Goal: Task Accomplishment & Management: Manage account settings

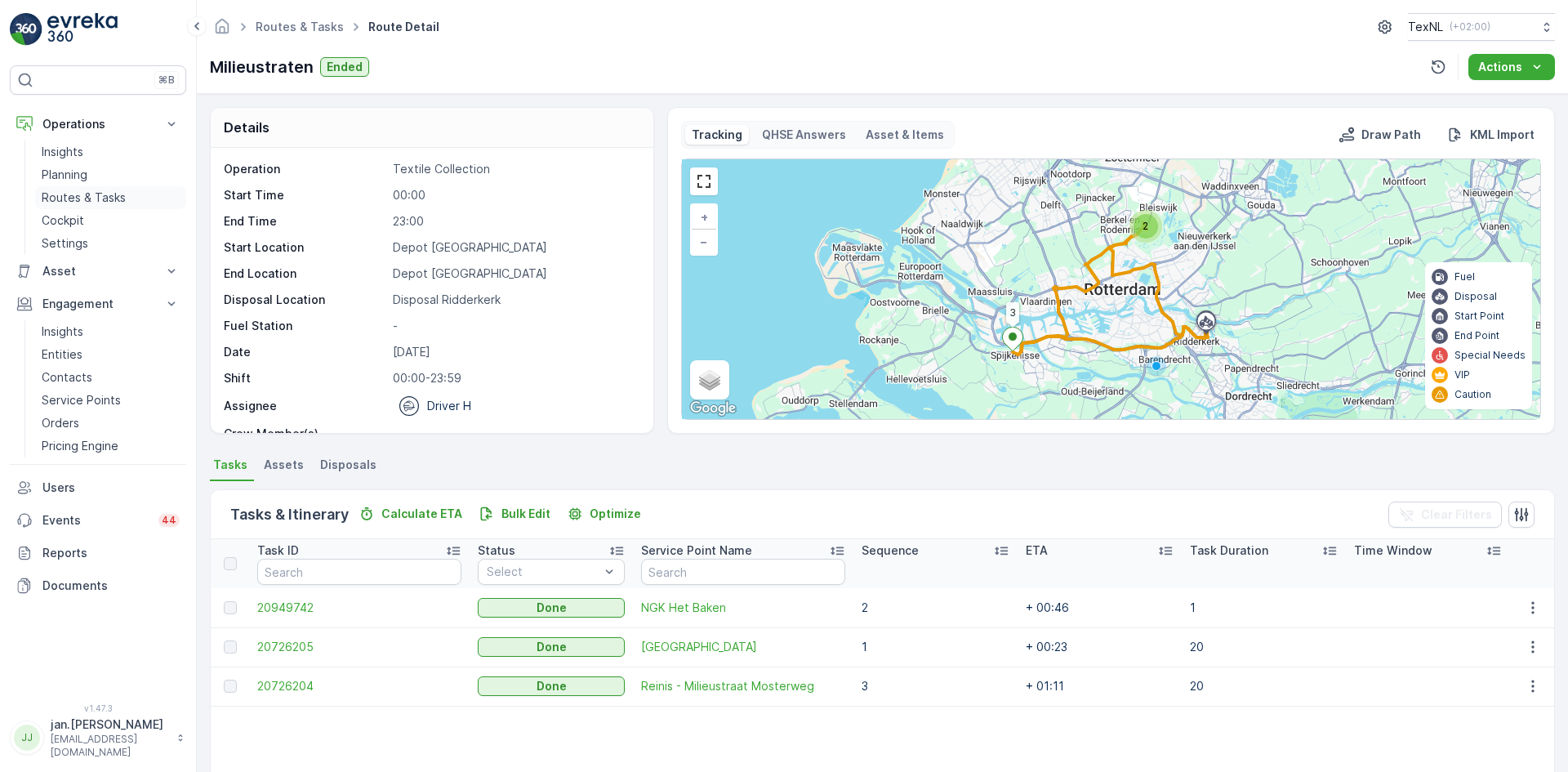
drag, startPoint x: 0, startPoint y: 0, endPoint x: 71, endPoint y: 196, distance: 208.5
click at [65, 195] on p "Routes & Tasks" at bounding box center [83, 198] width 84 height 17
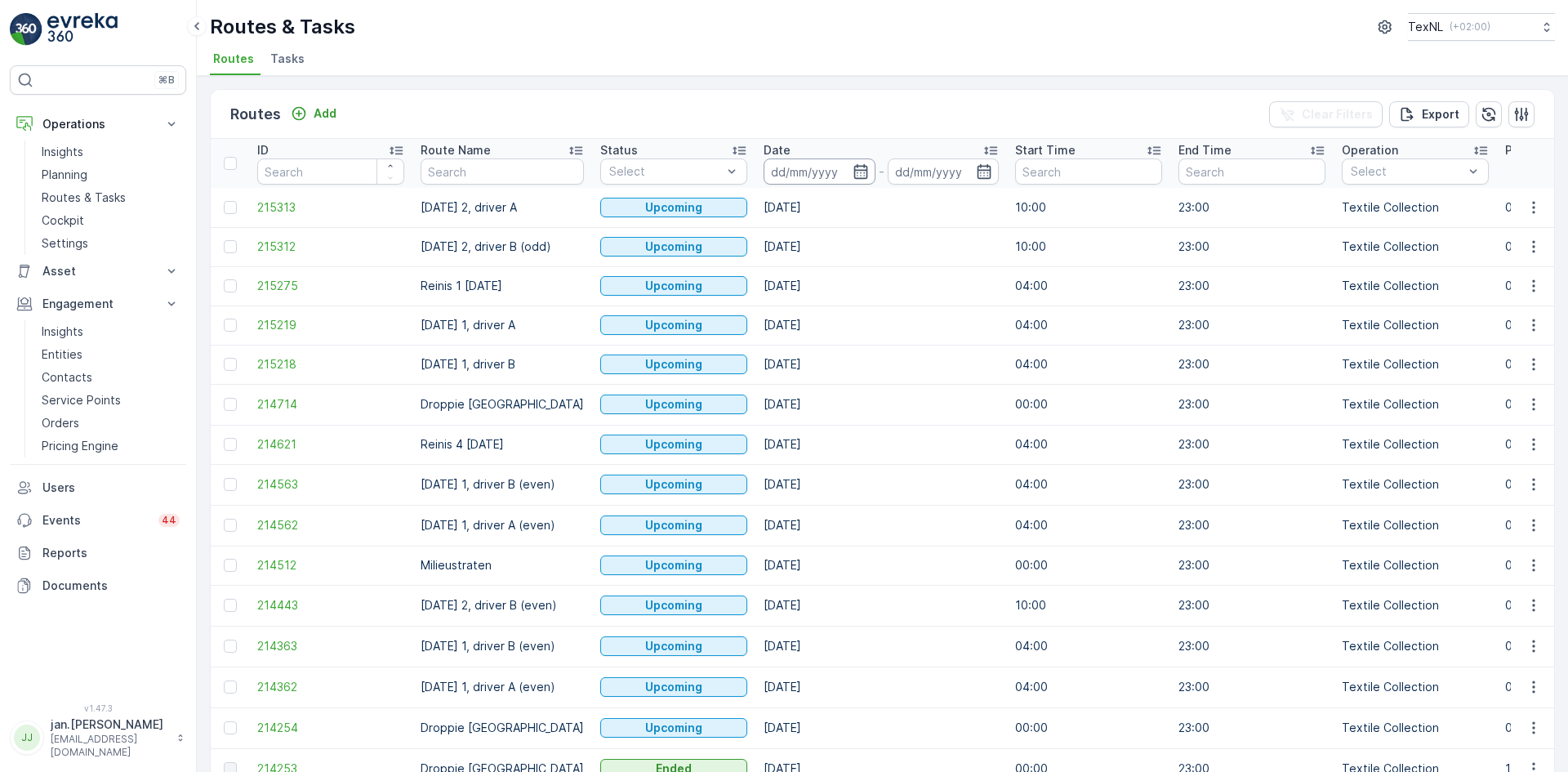
click at [810, 175] on input at bounding box center [819, 172] width 112 height 26
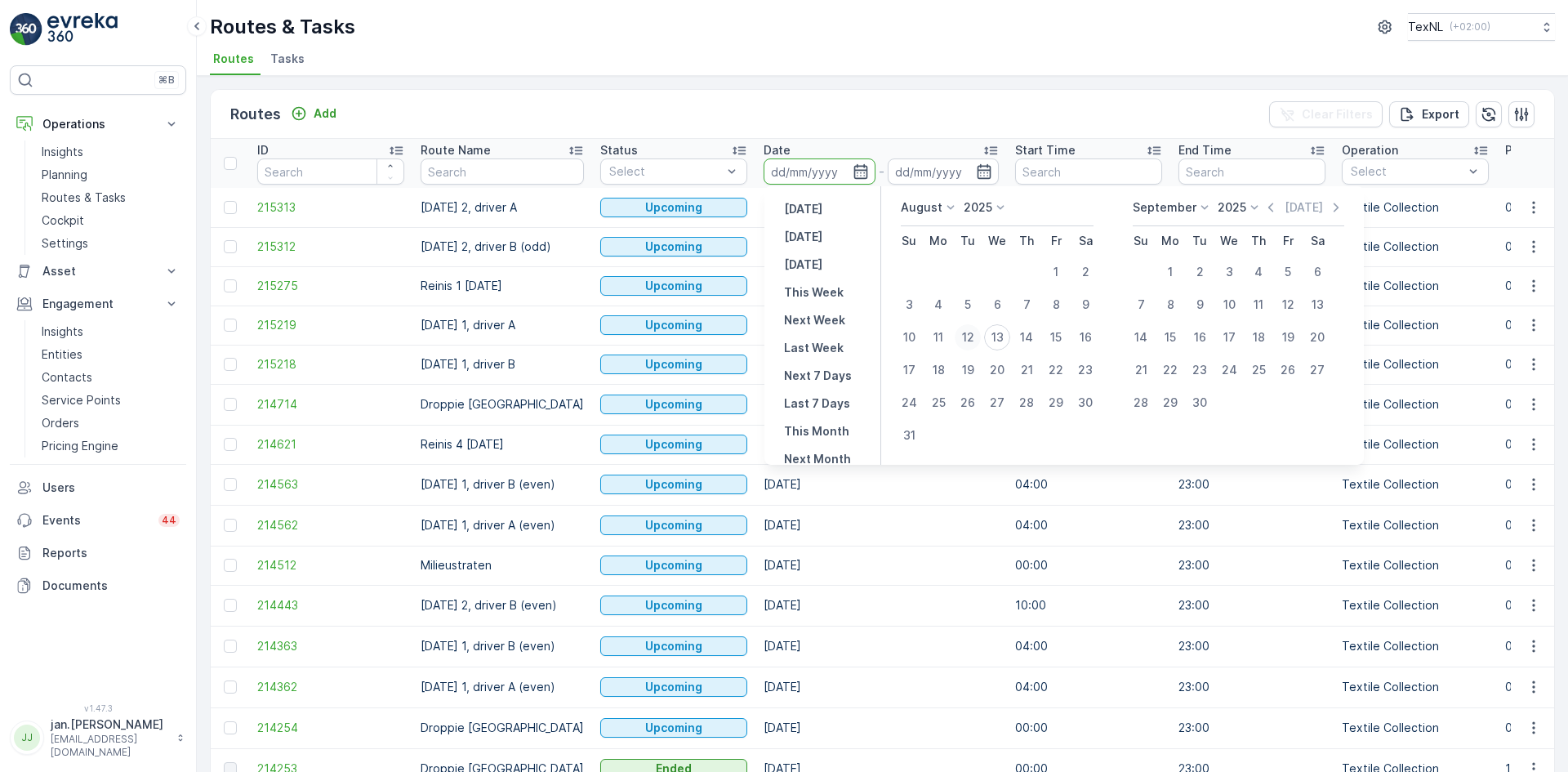
click at [966, 338] on div "12" at bounding box center [968, 338] width 26 height 26
type input "[DATE]"
click at [966, 338] on div "12" at bounding box center [968, 338] width 26 height 26
type input "[DATE]"
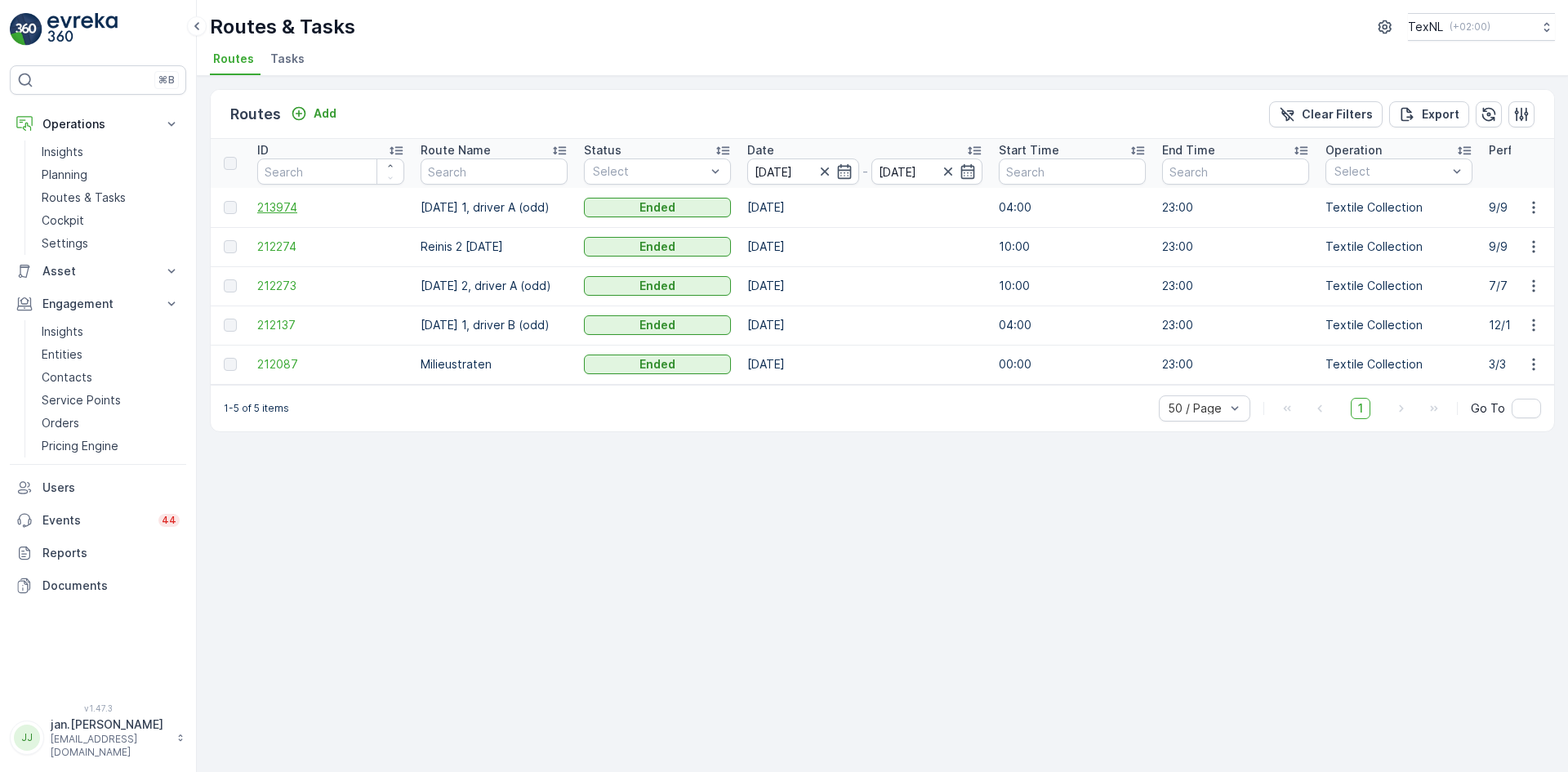
click at [303, 212] on span "213974" at bounding box center [331, 207] width 147 height 17
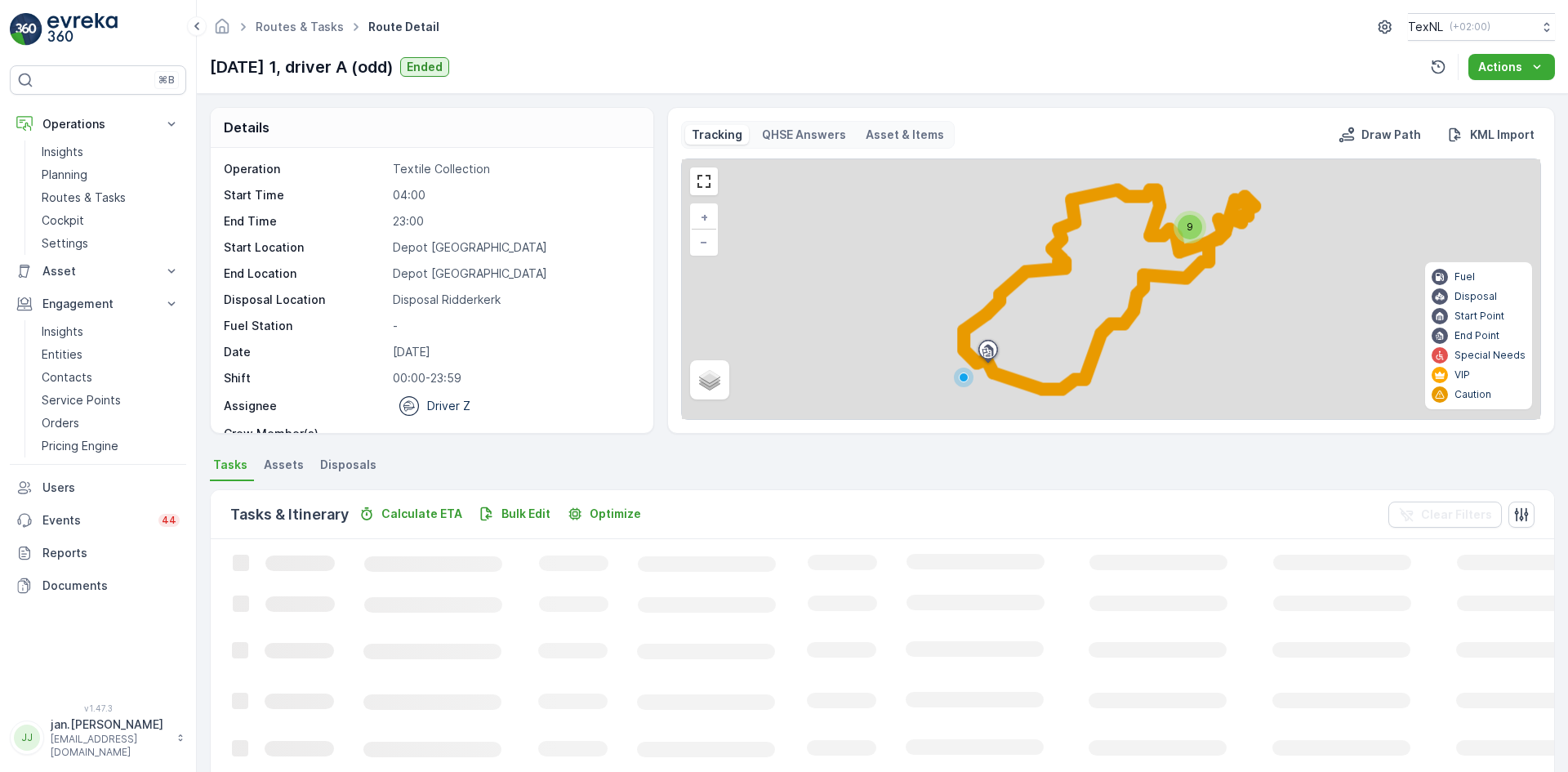
click at [354, 463] on span "Disposals" at bounding box center [348, 465] width 56 height 17
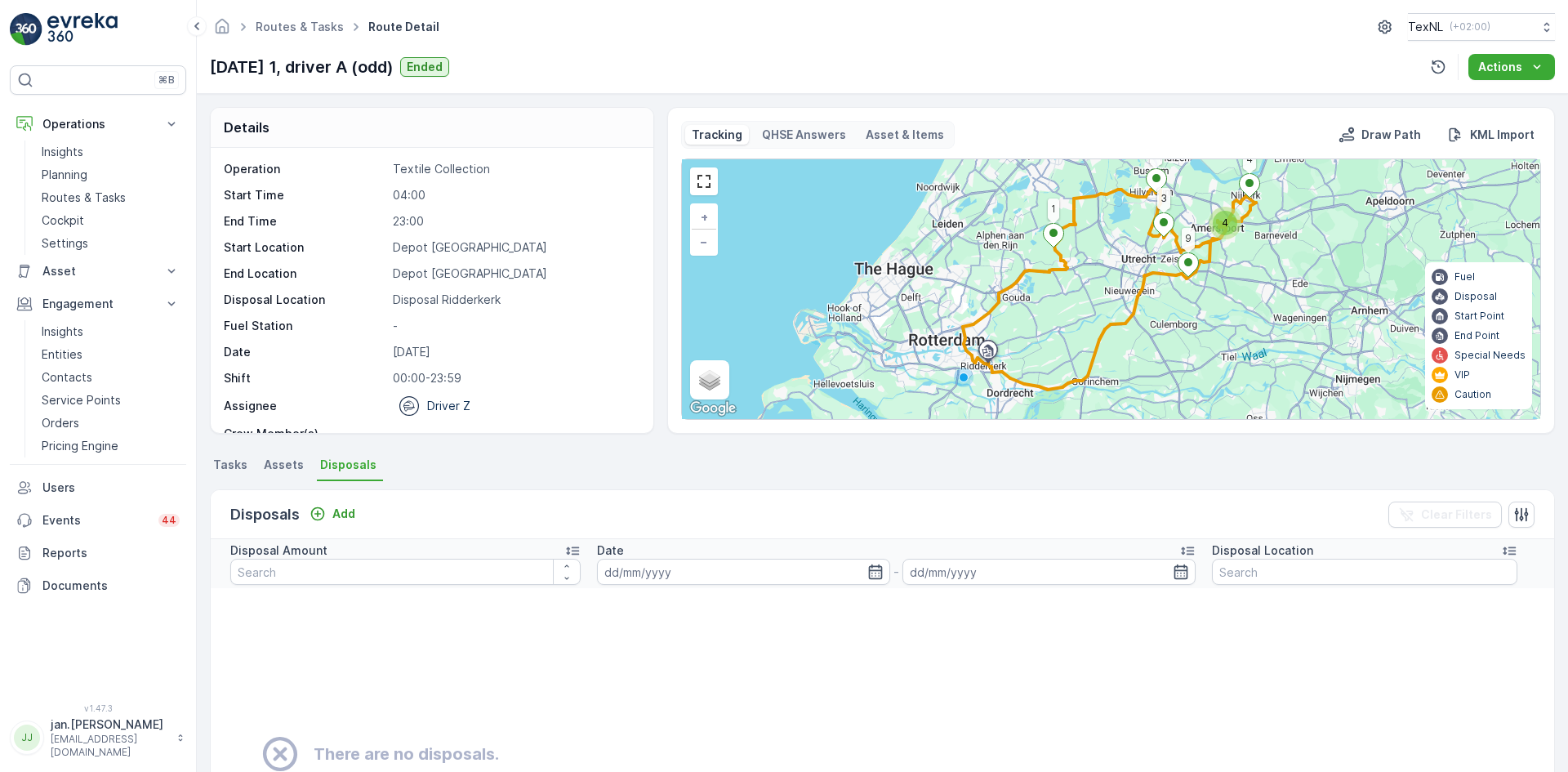
click at [232, 461] on span "Tasks" at bounding box center [230, 465] width 35 height 17
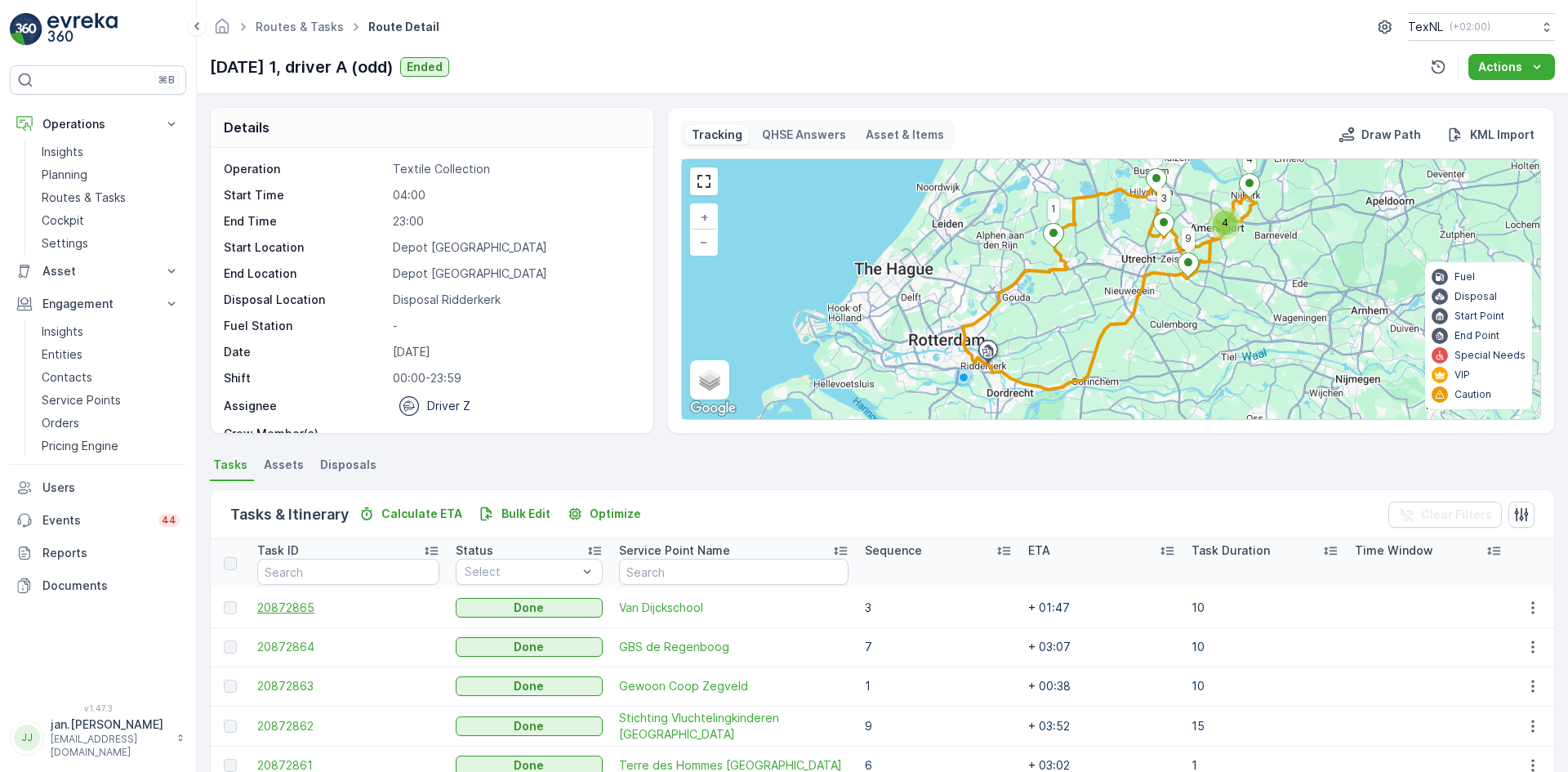
click at [319, 604] on span "20872865" at bounding box center [348, 608] width 182 height 17
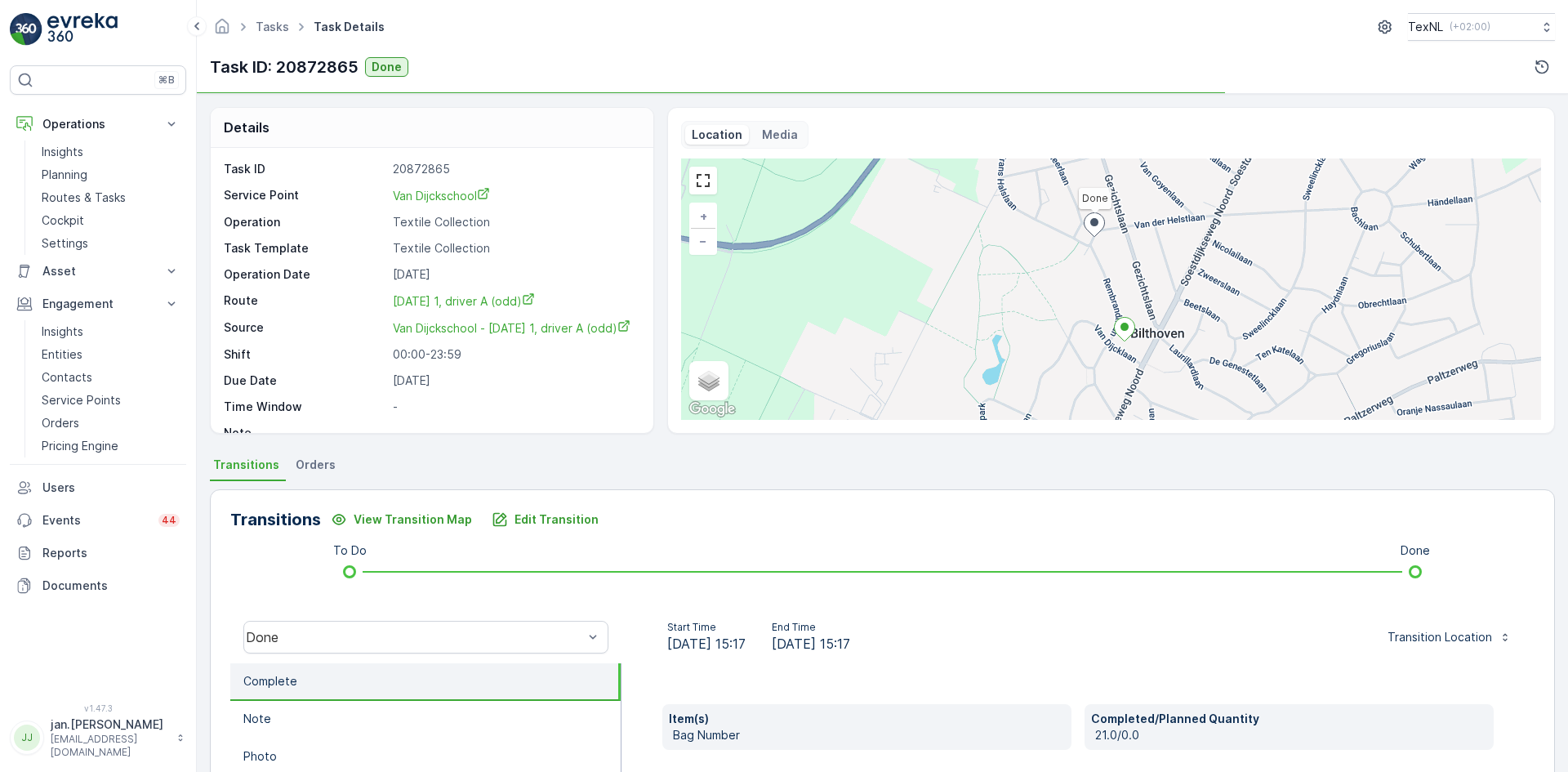
scroll to position [82, 0]
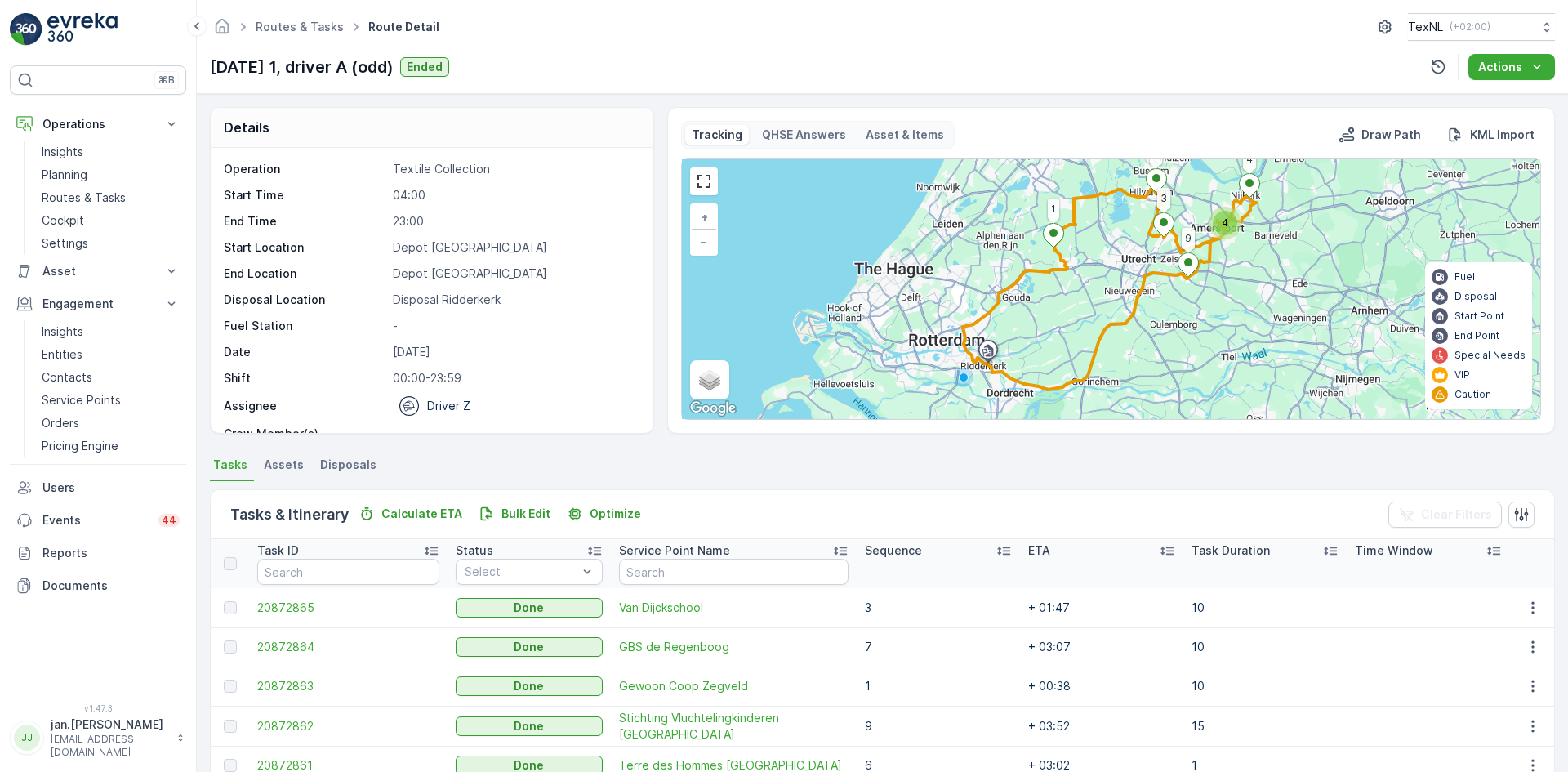
click at [352, 462] on span "Disposals" at bounding box center [348, 465] width 56 height 17
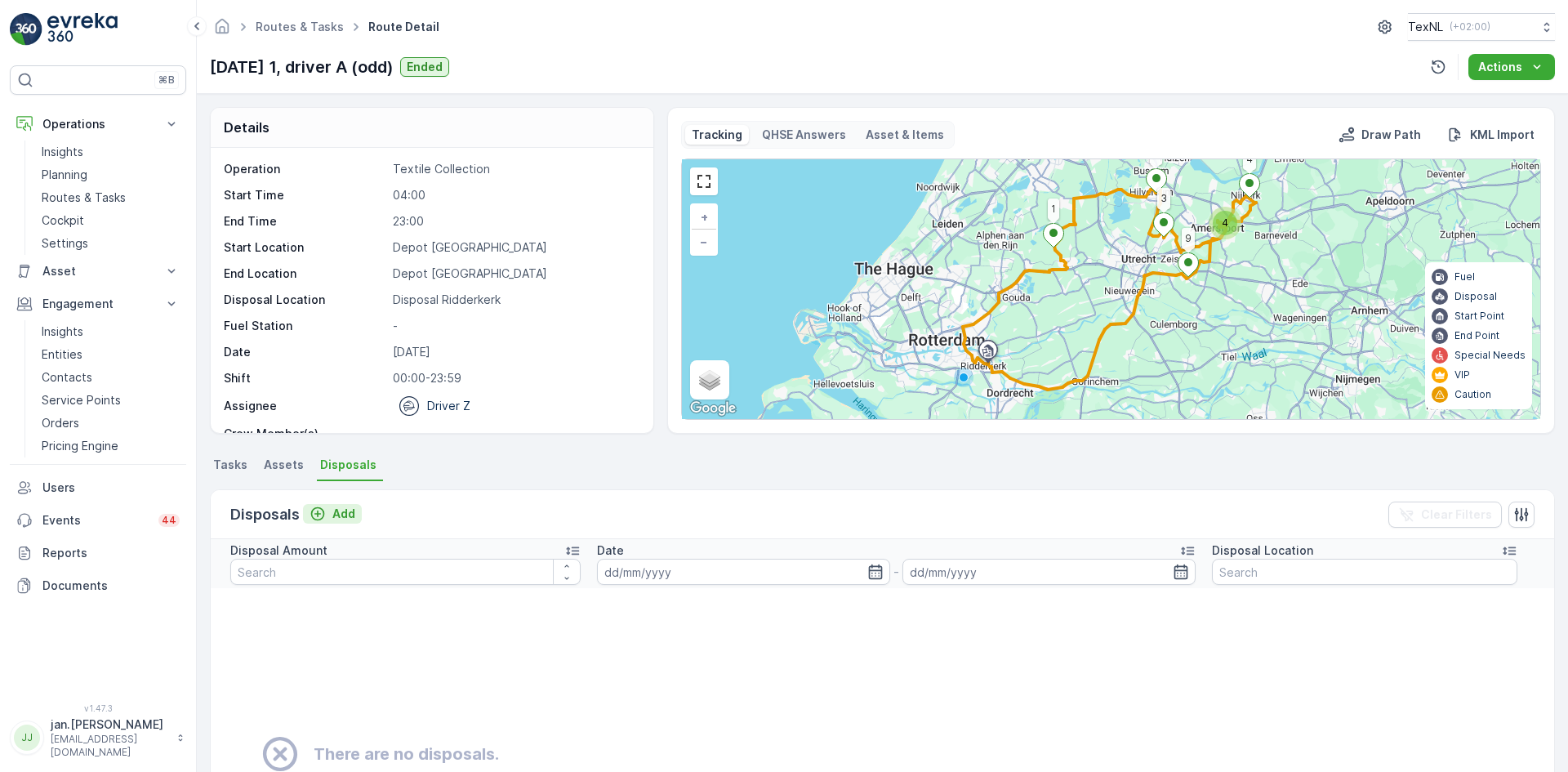
click at [331, 516] on div "Add" at bounding box center [332, 514] width 45 height 17
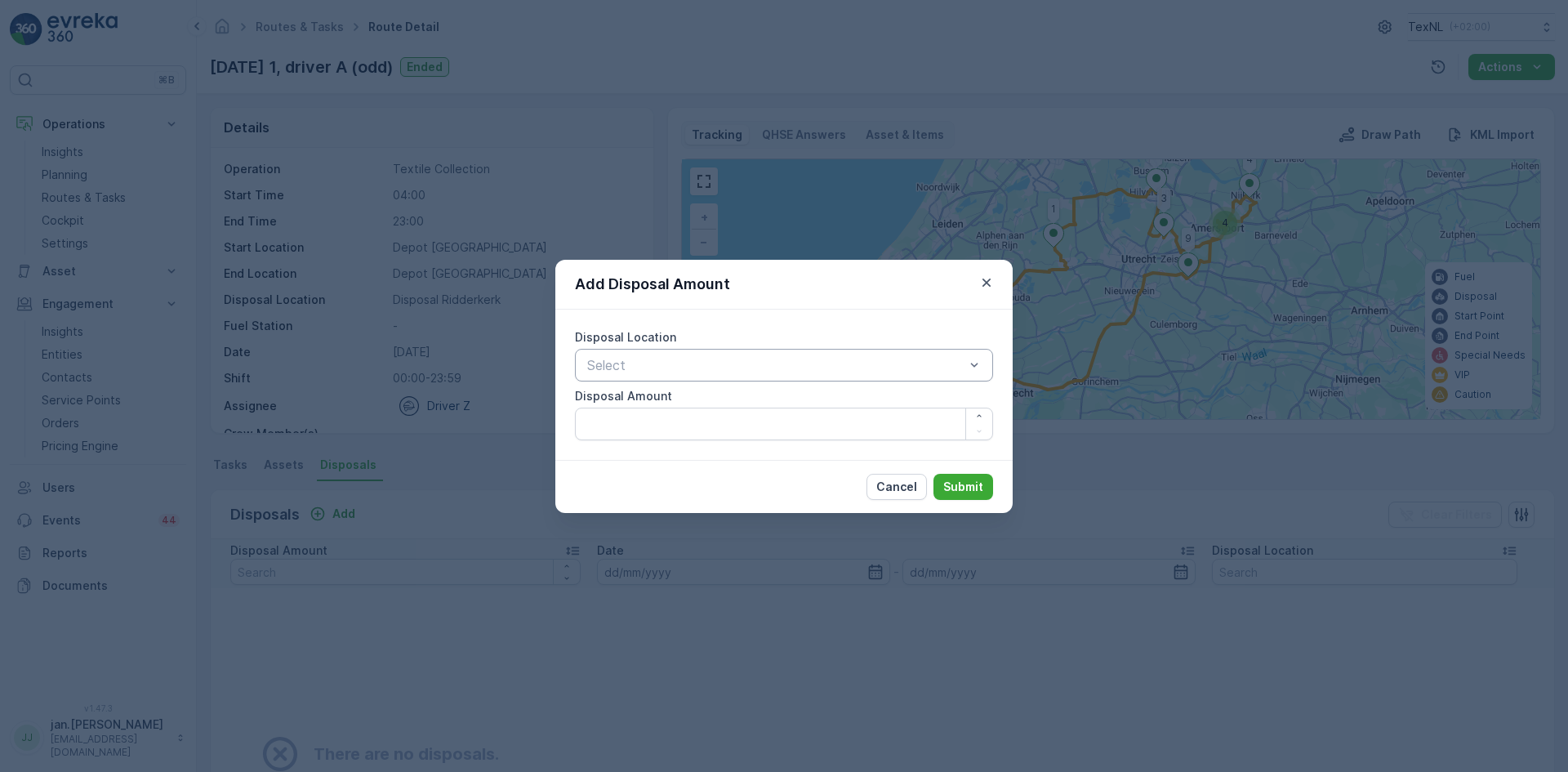
click at [632, 368] on div at bounding box center [776, 365] width 380 height 15
click at [653, 432] on span "Disposal Ridderkerk" at bounding box center [644, 433] width 118 height 15
click at [635, 430] on Amount "Disposal Amount" at bounding box center [784, 424] width 418 height 33
type Amount "2400"
click at [956, 485] on p "Submit" at bounding box center [963, 487] width 40 height 17
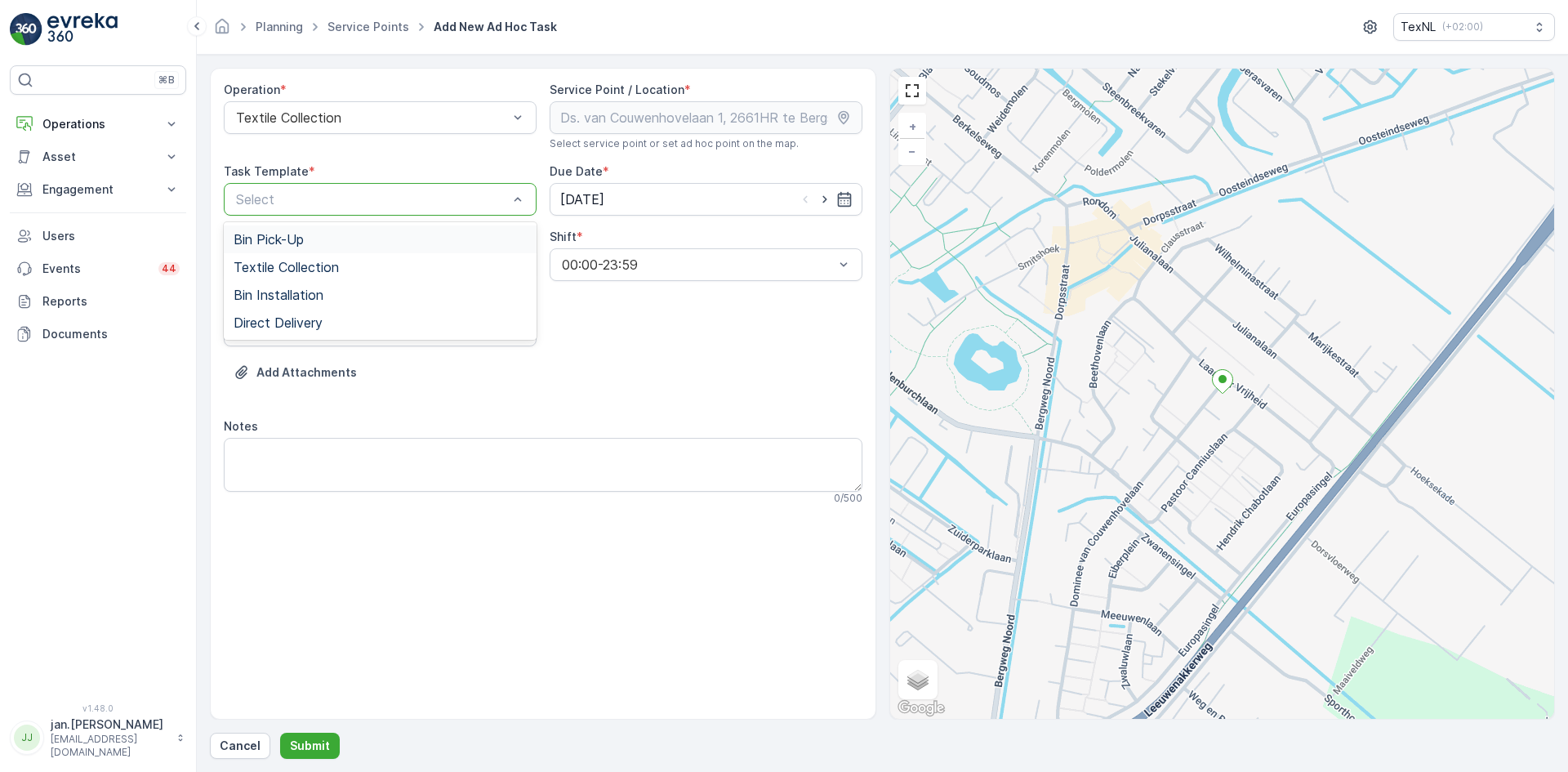
click at [380, 202] on div at bounding box center [371, 200] width 275 height 15
click at [310, 266] on span "Textile Collection" at bounding box center [286, 268] width 106 height 15
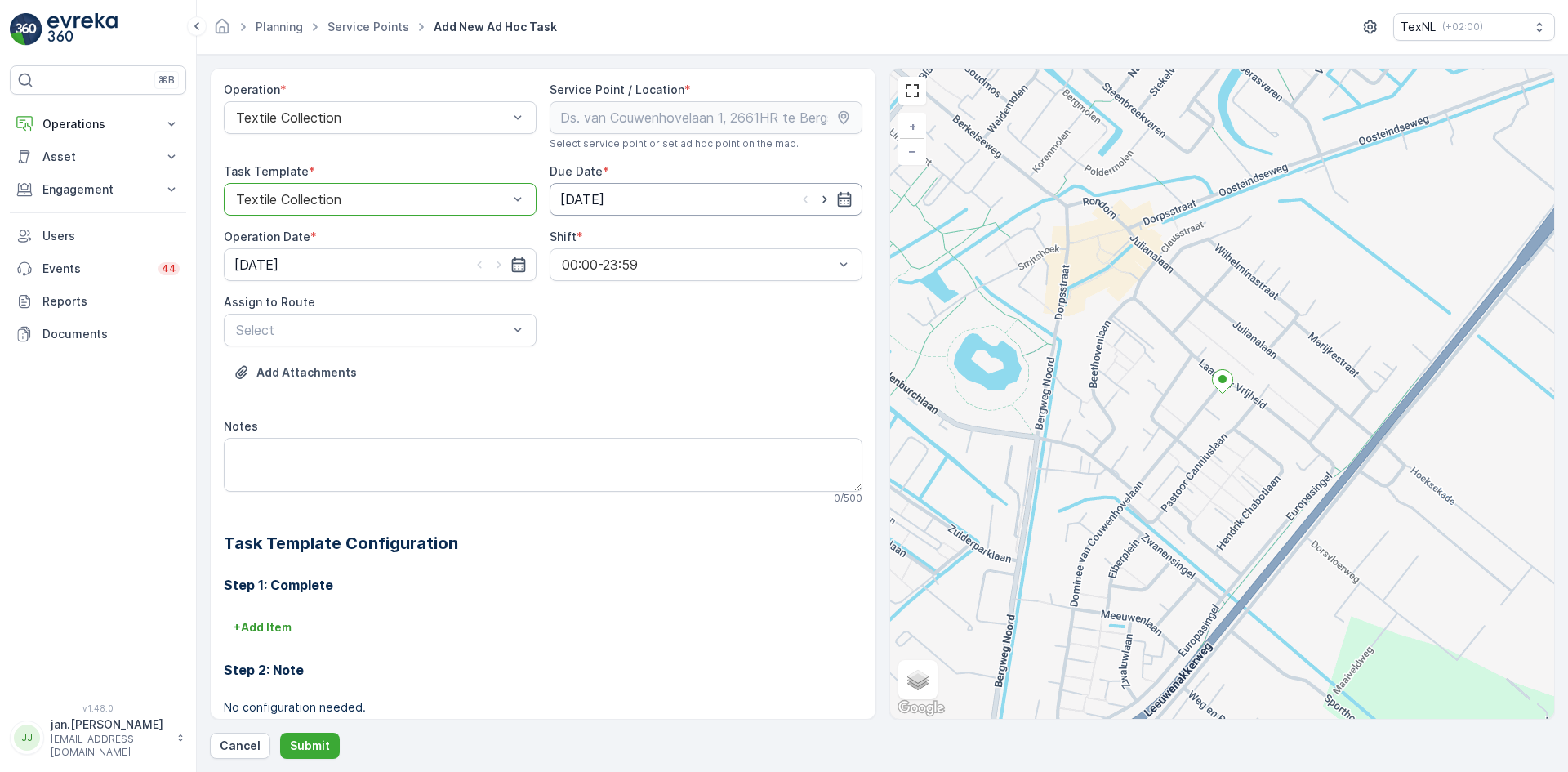
click at [608, 197] on input "[DATE]" at bounding box center [706, 200] width 313 height 33
click at [576, 437] on div "24" at bounding box center [575, 434] width 26 height 26
type input "[DATE]"
click at [345, 263] on input "[DATE]" at bounding box center [380, 265] width 313 height 33
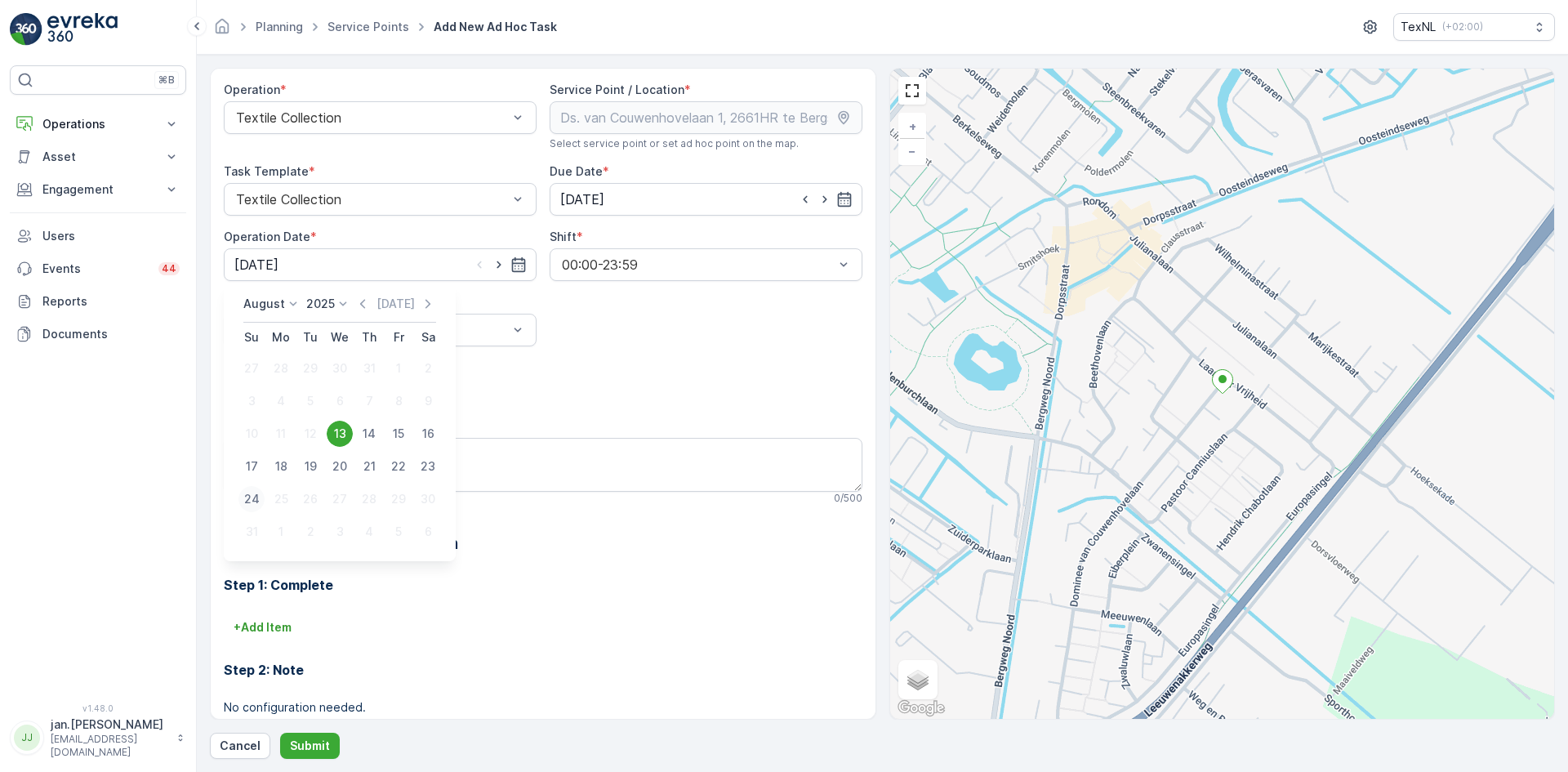
click at [255, 500] on div "24" at bounding box center [252, 500] width 26 height 26
type input "[DATE]"
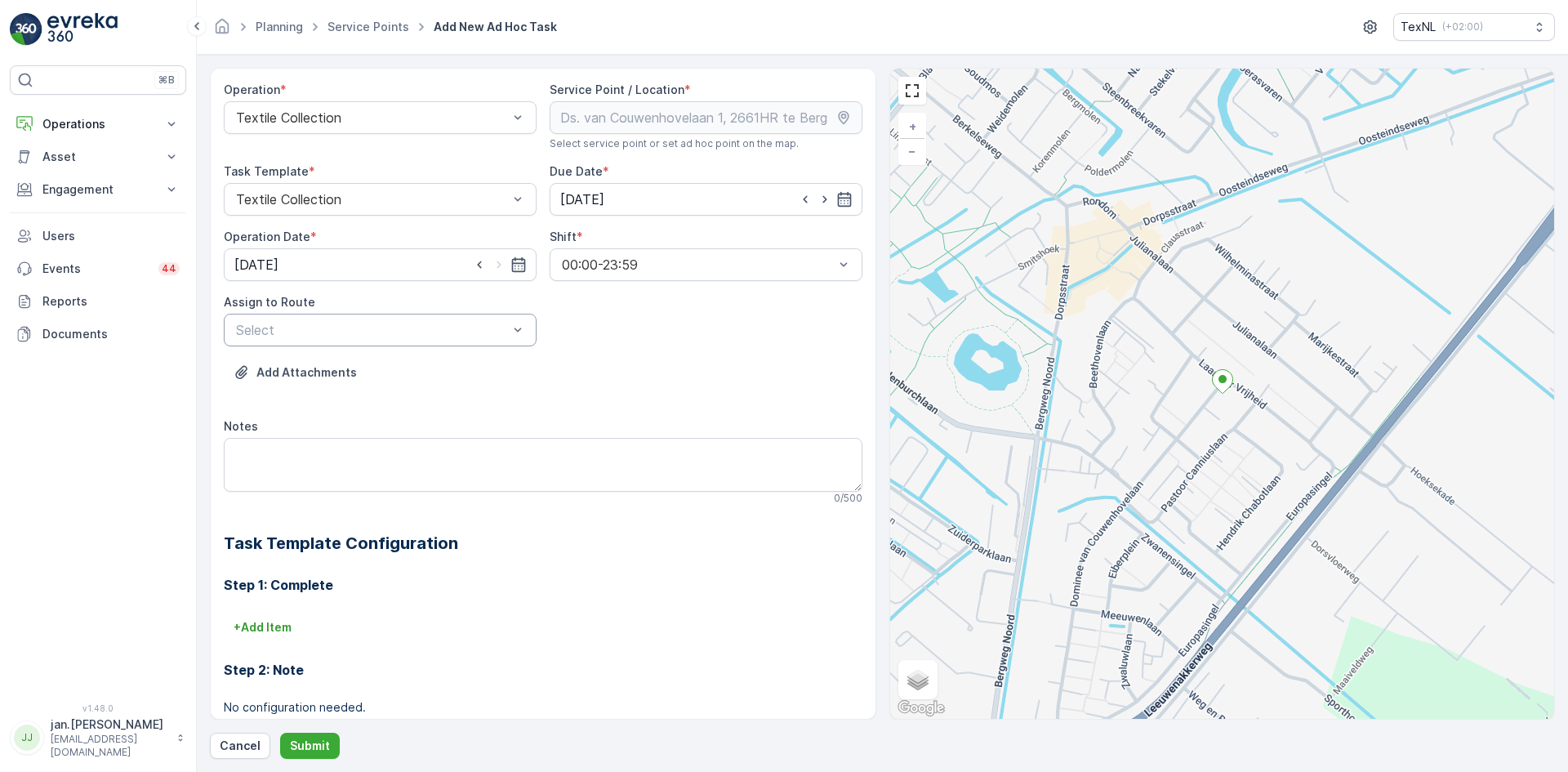
click at [423, 334] on div at bounding box center [371, 330] width 275 height 15
click at [423, 332] on div at bounding box center [371, 330] width 275 height 15
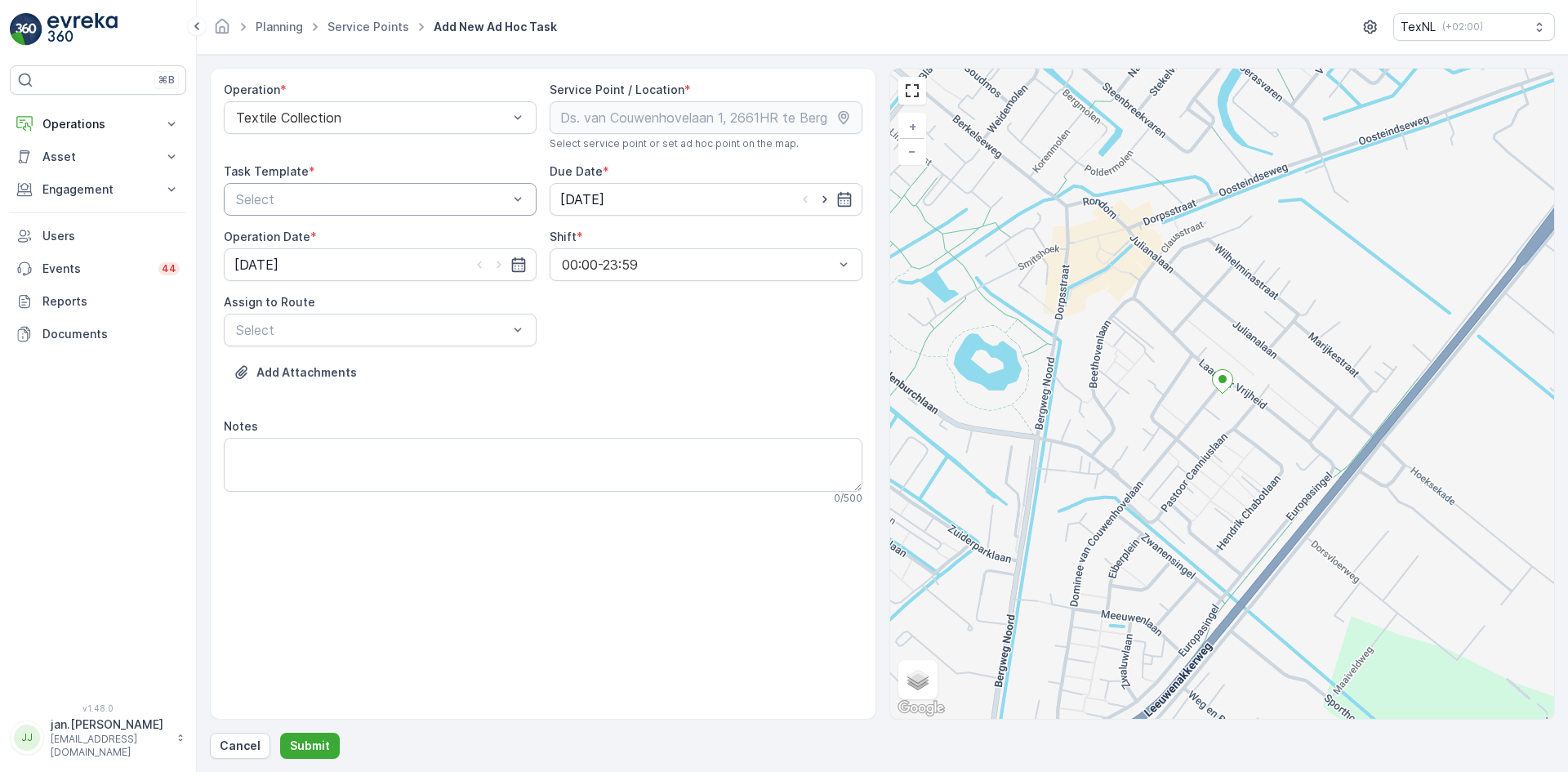
click at [397, 205] on div at bounding box center [371, 200] width 275 height 15
click at [299, 263] on span "Textile Collection" at bounding box center [286, 268] width 106 height 15
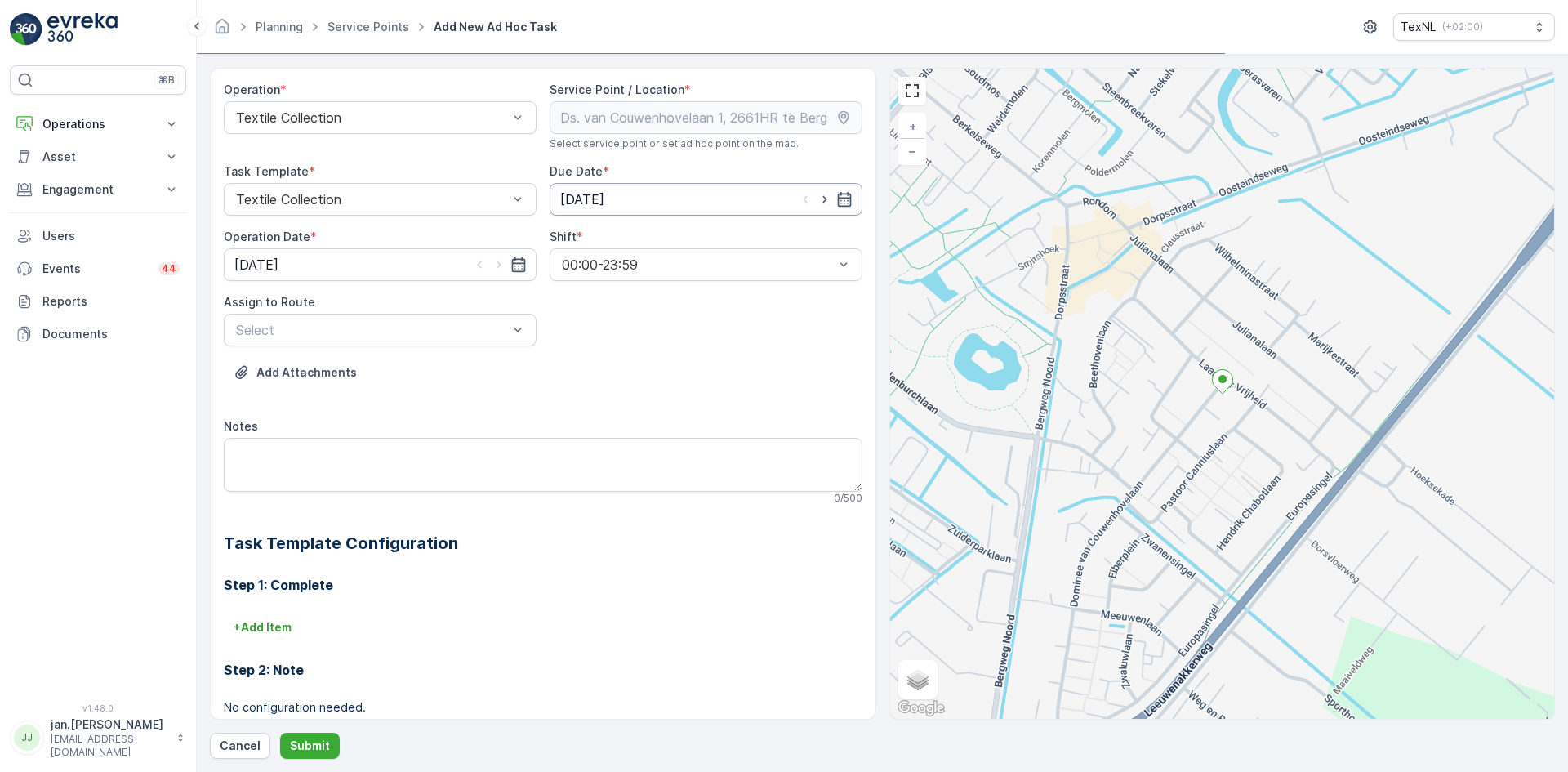
click at [594, 199] on input "[DATE]" at bounding box center [706, 200] width 313 height 33
click at [572, 431] on div "24" at bounding box center [575, 434] width 26 height 26
type input "[DATE]"
click at [318, 268] on input "[DATE]" at bounding box center [380, 265] width 313 height 33
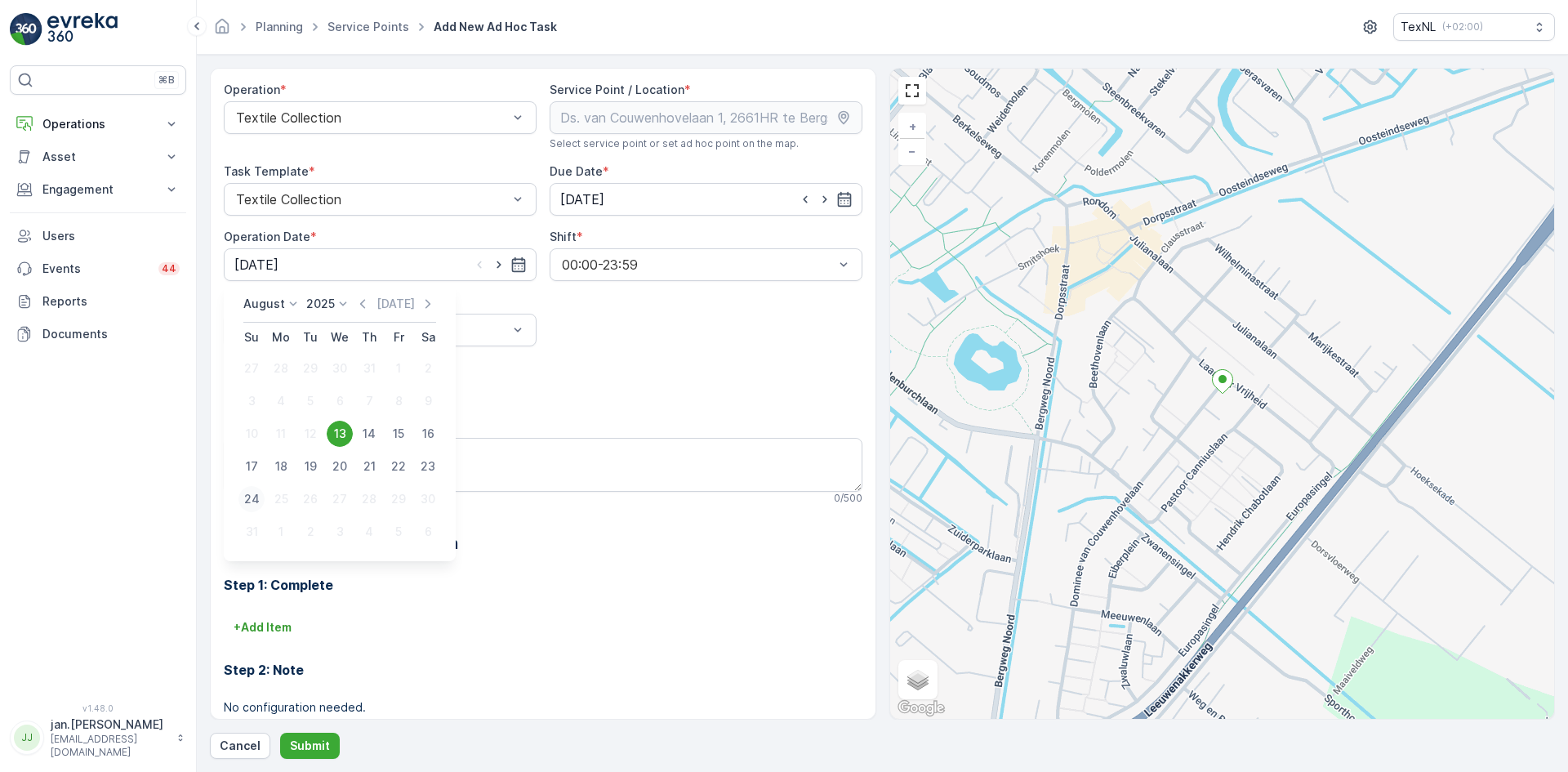
click at [249, 495] on div "24" at bounding box center [252, 500] width 26 height 26
type input "[DATE]"
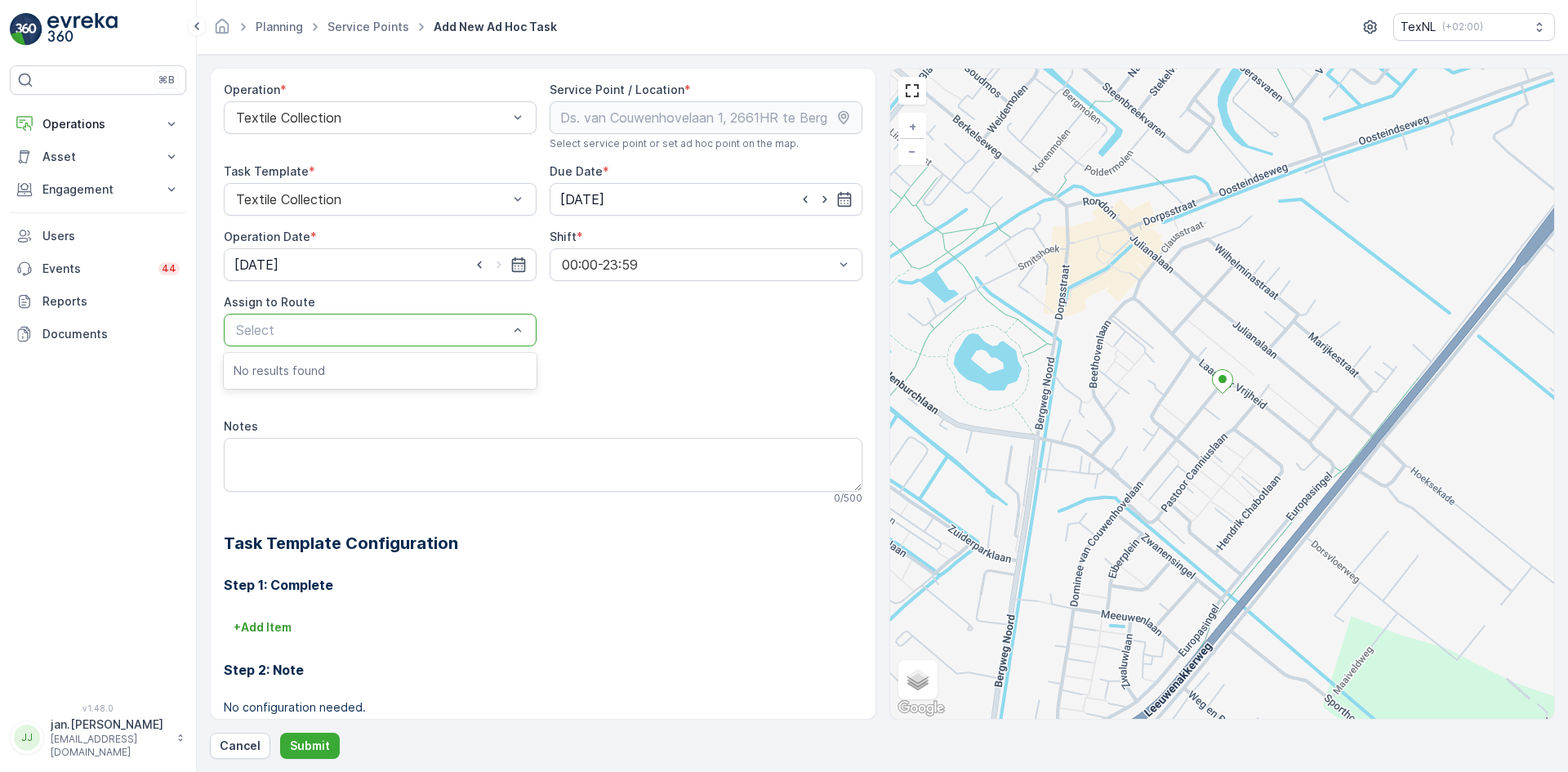
click at [391, 318] on div "Select" at bounding box center [380, 330] width 313 height 33
click at [391, 319] on div "Select" at bounding box center [380, 330] width 313 height 33
click at [253, 745] on p "Cancel" at bounding box center [239, 746] width 40 height 17
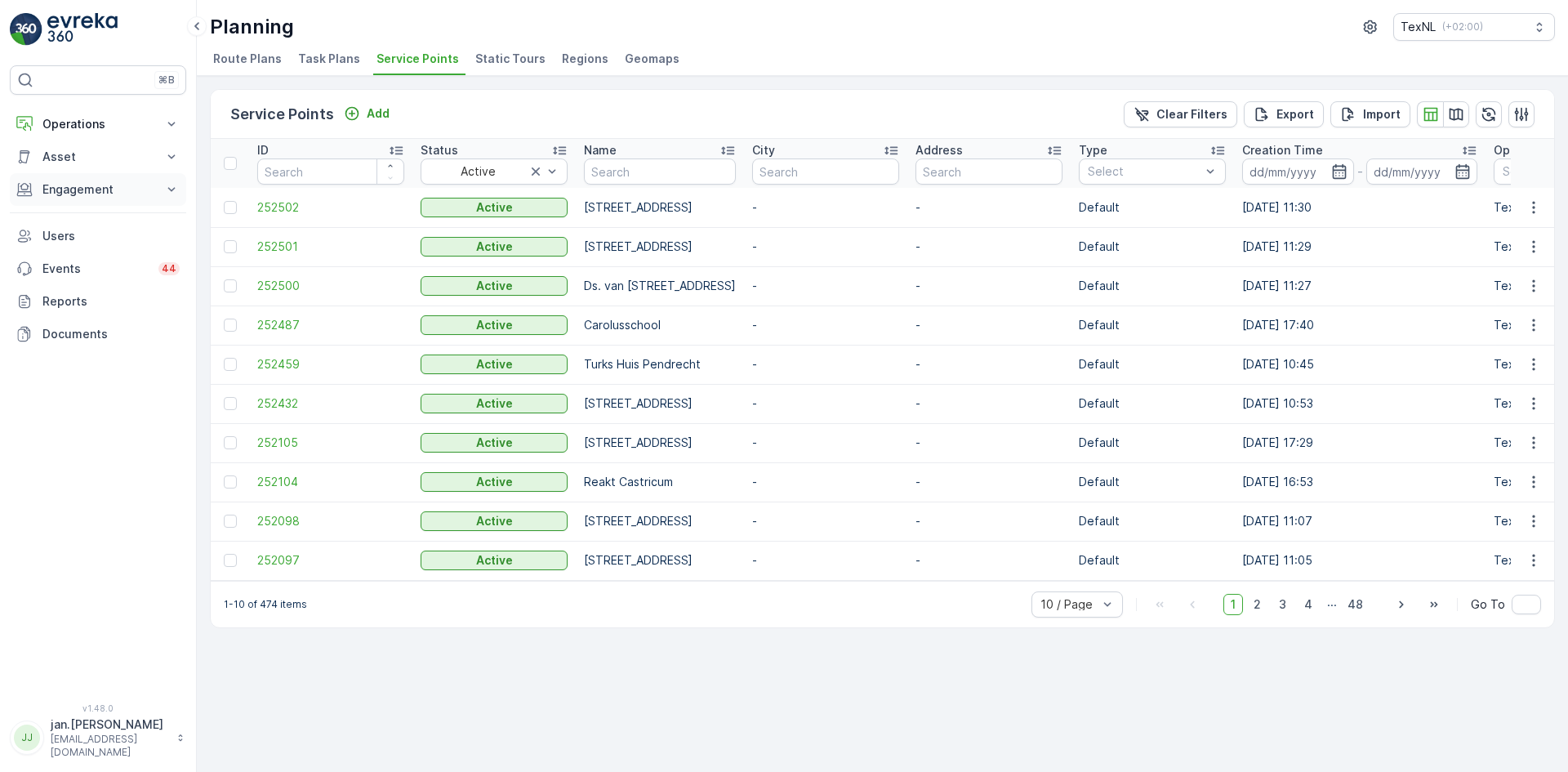
click at [85, 180] on button "Engagement" at bounding box center [98, 190] width 177 height 33
click at [62, 310] on p "Orders" at bounding box center [60, 309] width 38 height 17
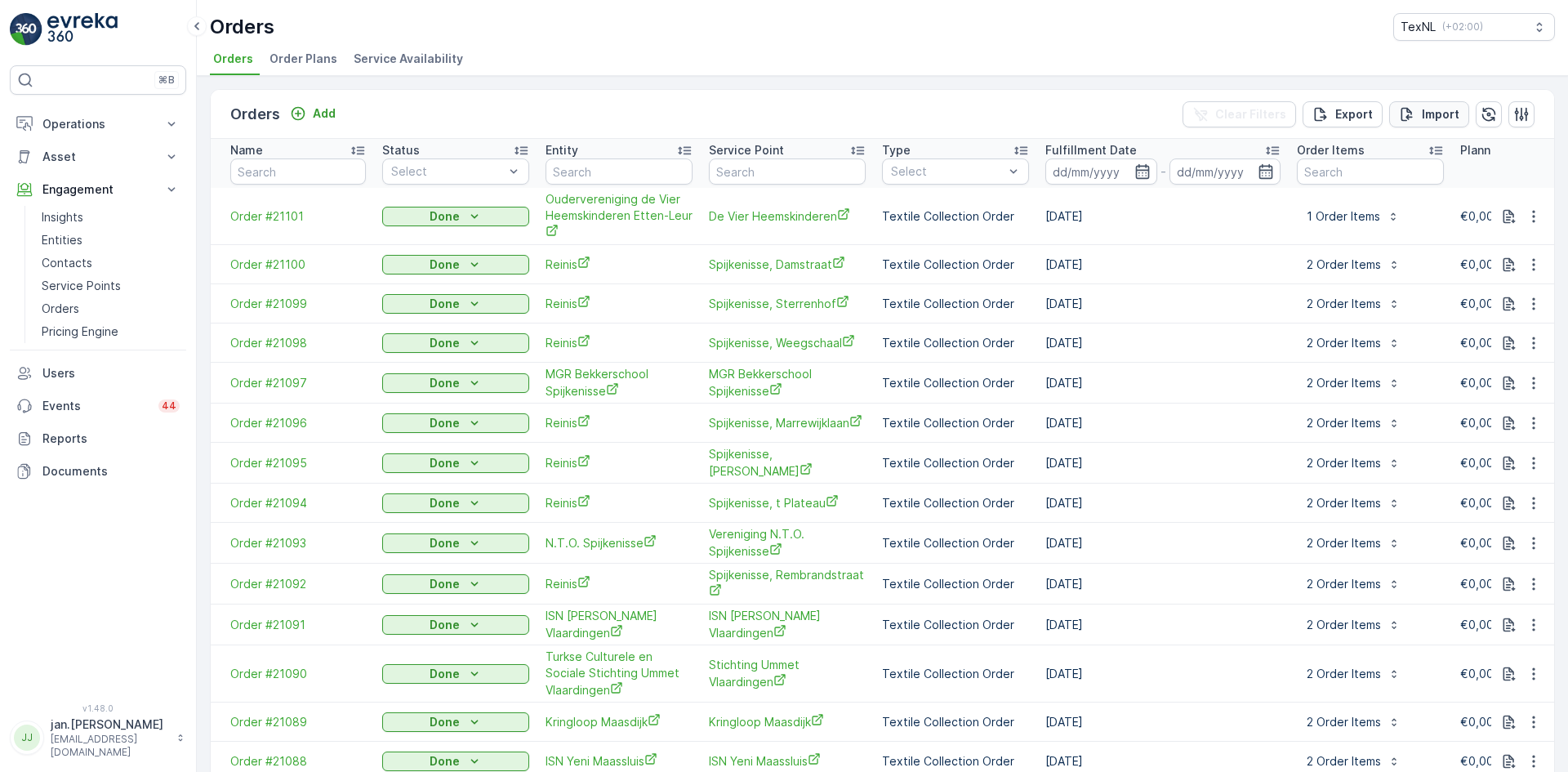
click at [1426, 117] on p "Import" at bounding box center [1441, 115] width 38 height 17
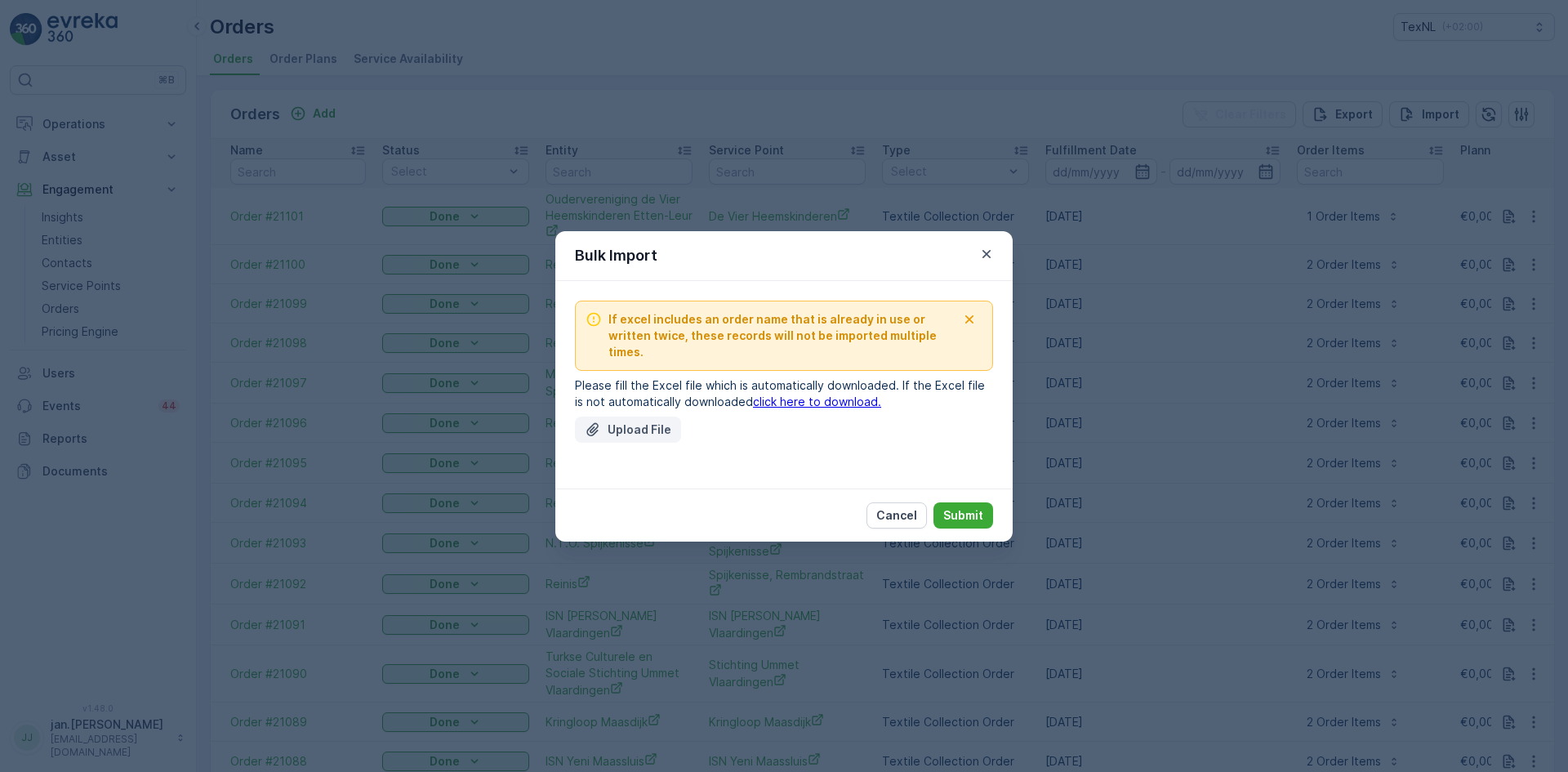
click at [645, 426] on p "Upload File" at bounding box center [639, 430] width 64 height 17
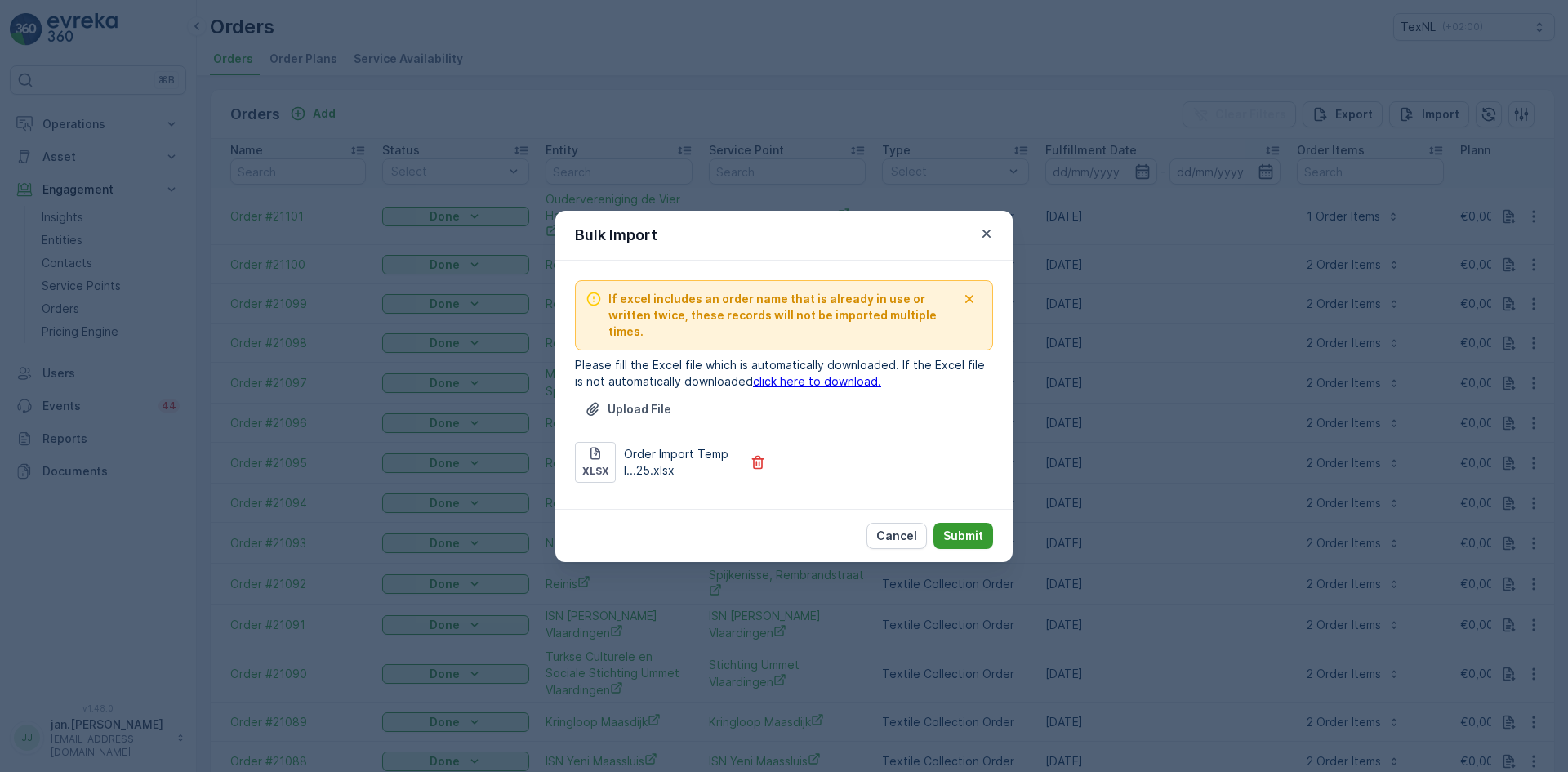
click at [942, 524] on button "Submit" at bounding box center [963, 536] width 59 height 26
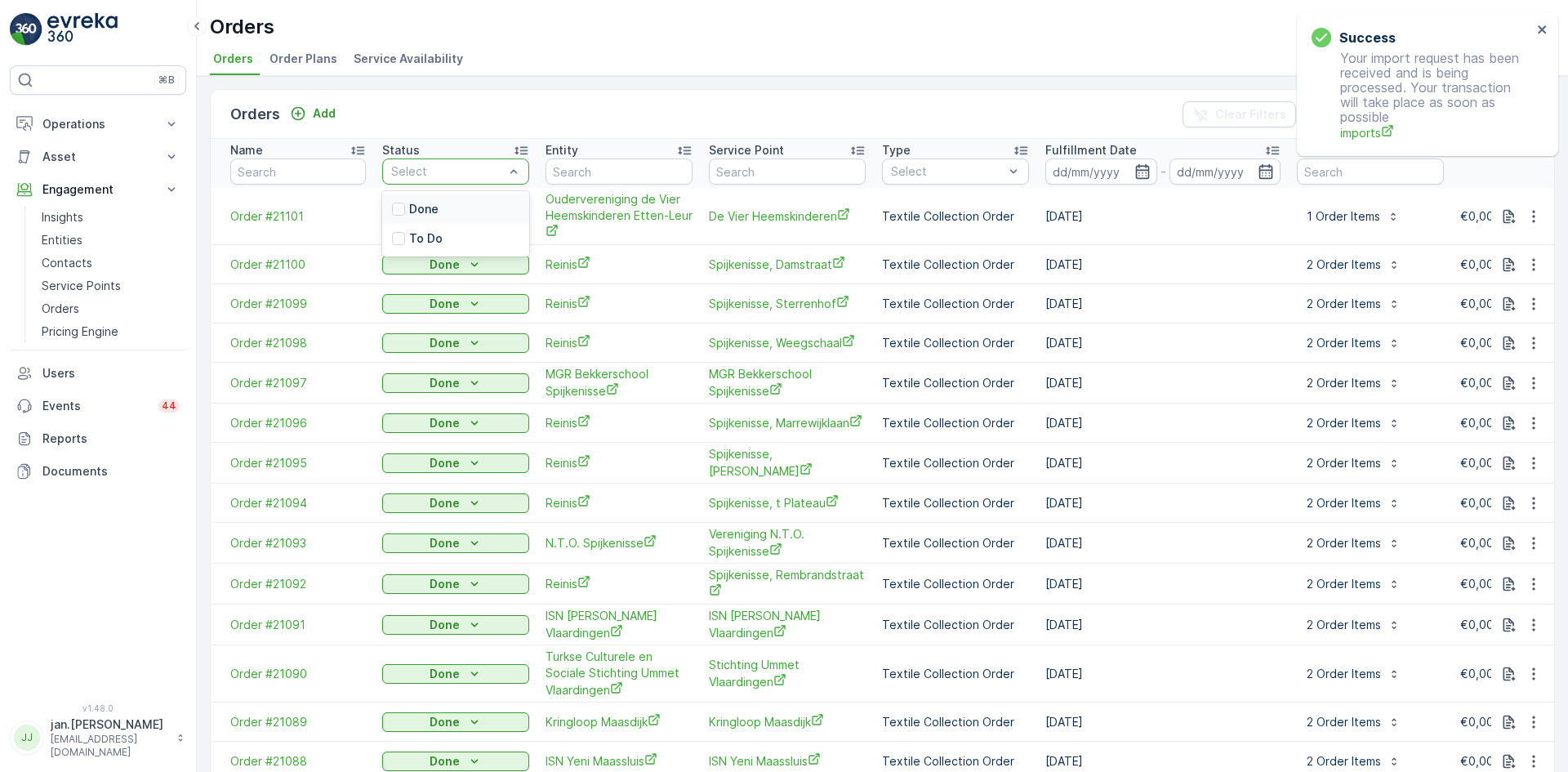
click at [451, 173] on div at bounding box center [447, 172] width 116 height 13
click at [398, 237] on div at bounding box center [399, 239] width 13 height 13
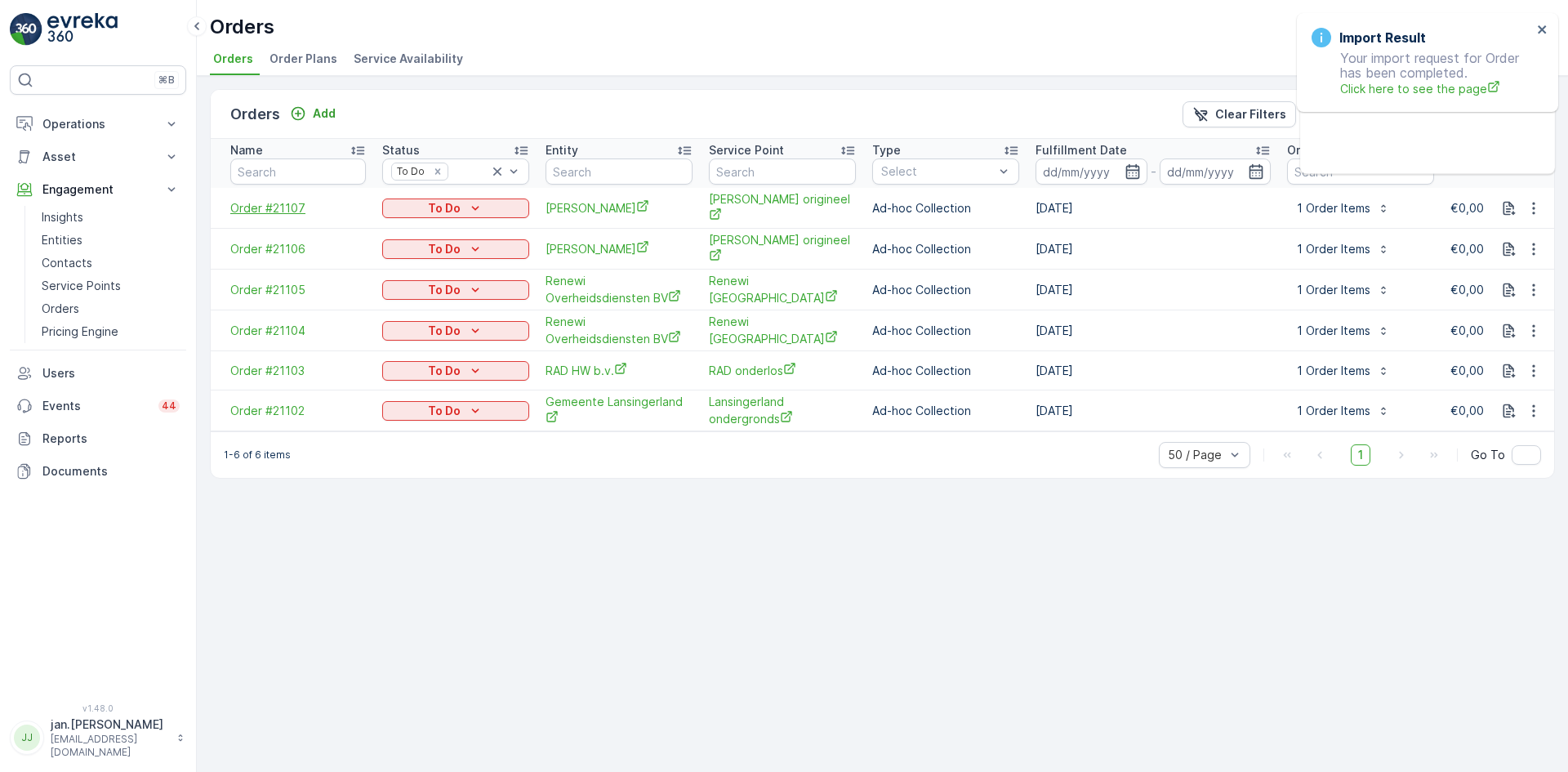
click at [283, 207] on span "Order #21107" at bounding box center [298, 208] width 135 height 17
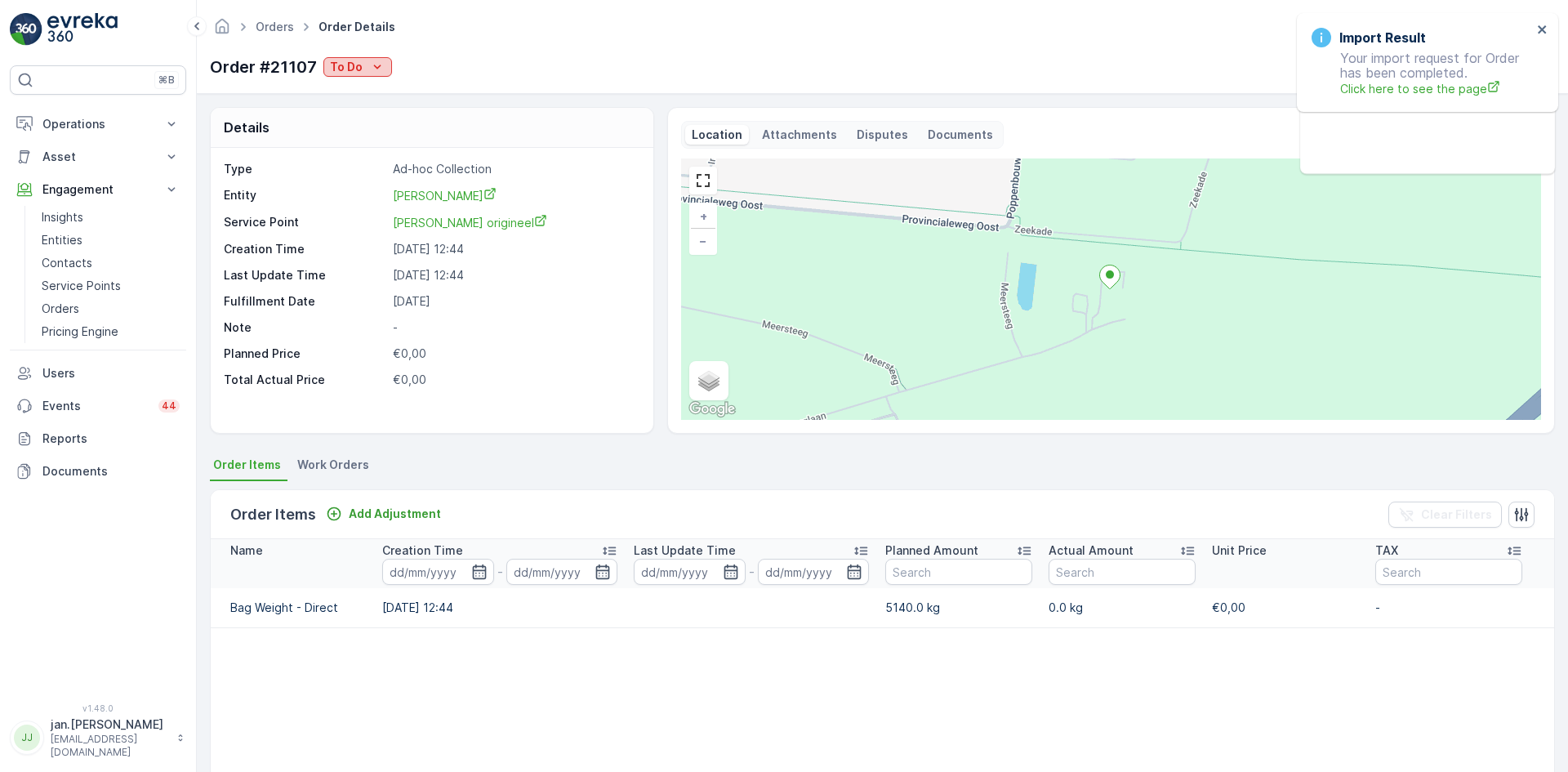
click at [357, 62] on p "To Do" at bounding box center [347, 67] width 33 height 17
click at [347, 86] on span "Done" at bounding box center [347, 92] width 30 height 17
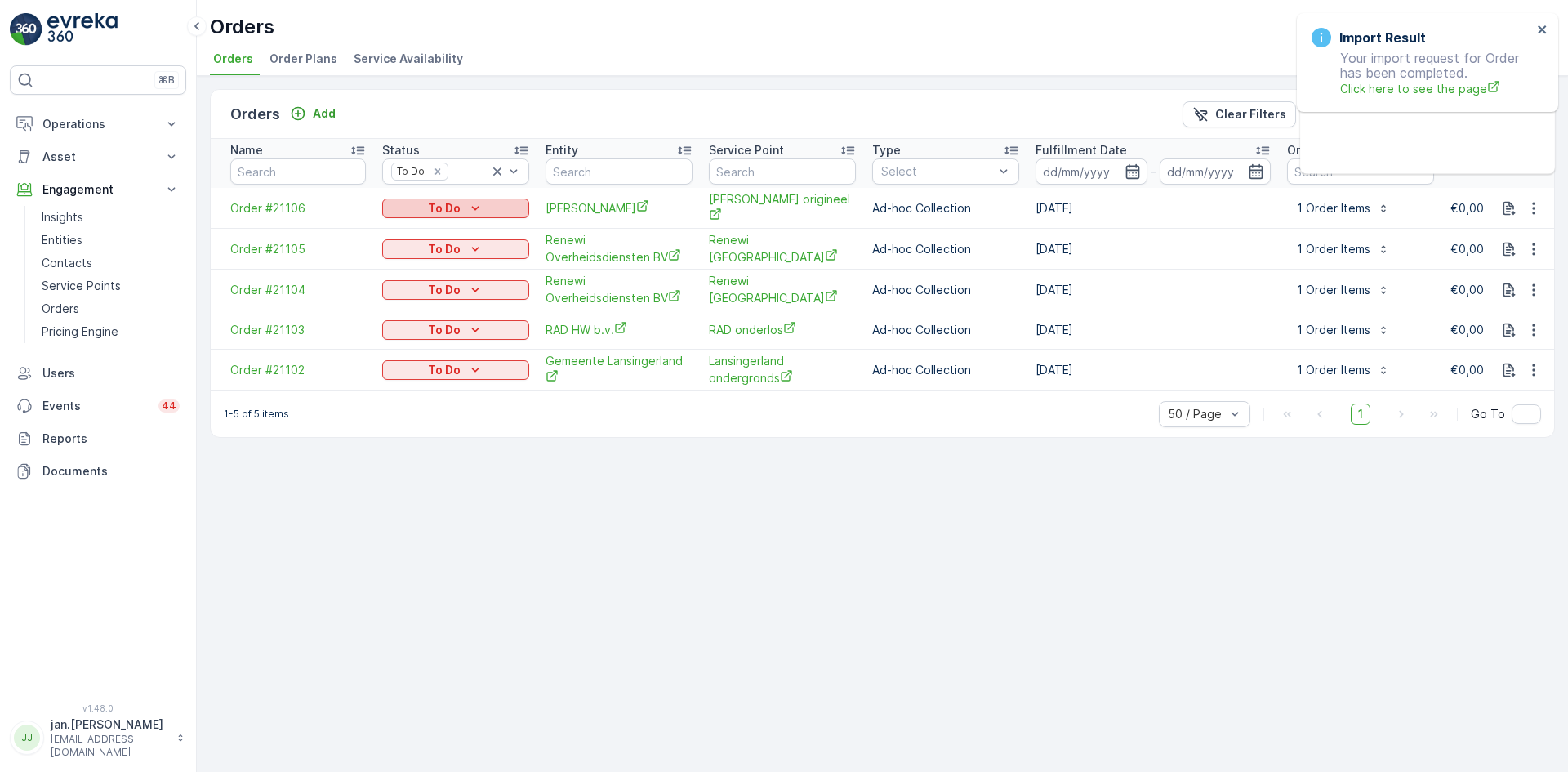
click at [446, 213] on p "To Do" at bounding box center [445, 208] width 33 height 17
click at [408, 238] on span "Done" at bounding box center [407, 233] width 30 height 17
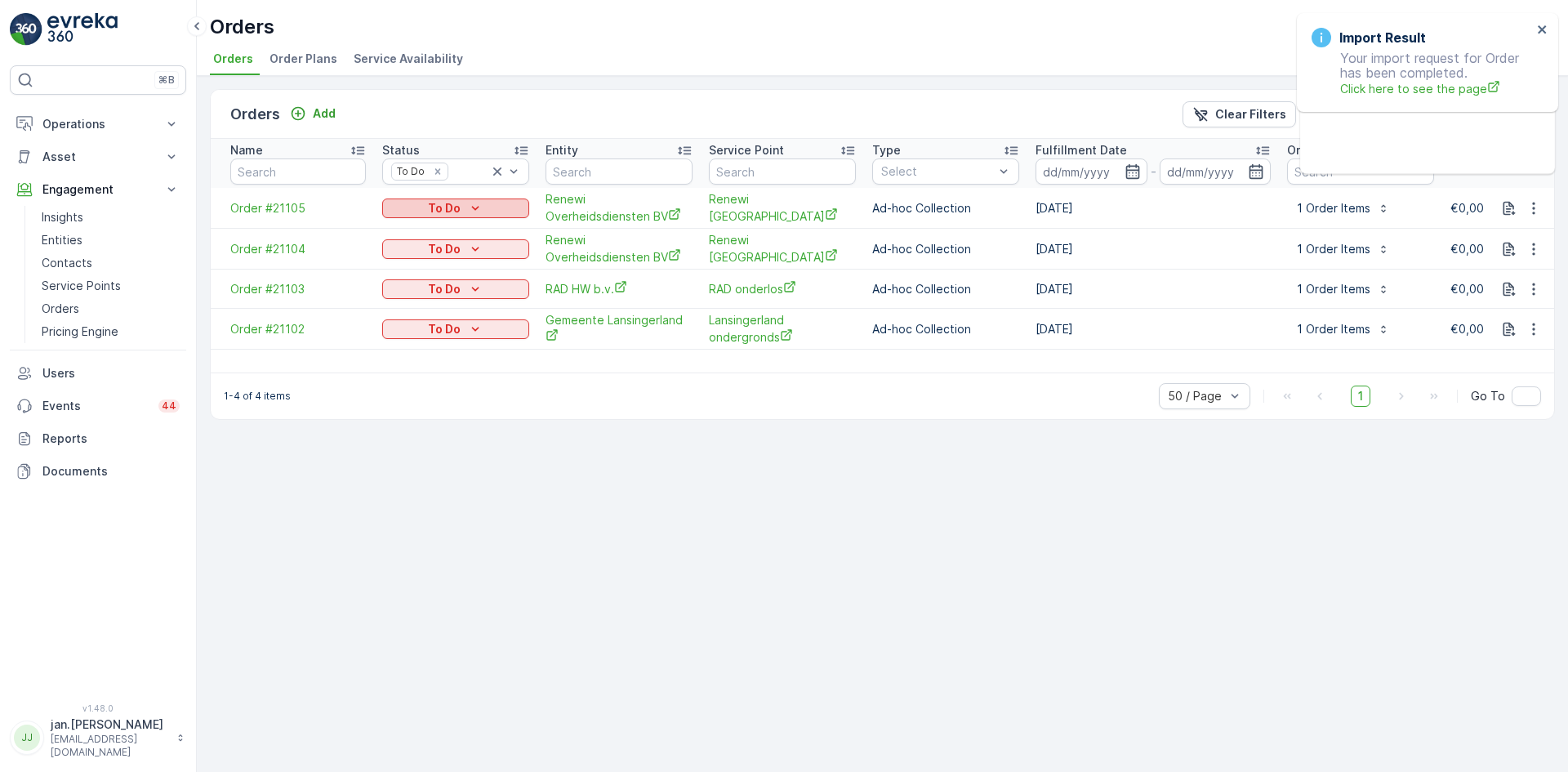
click at [456, 207] on p "To Do" at bounding box center [445, 208] width 33 height 17
click at [418, 231] on span "Done" at bounding box center [407, 233] width 30 height 17
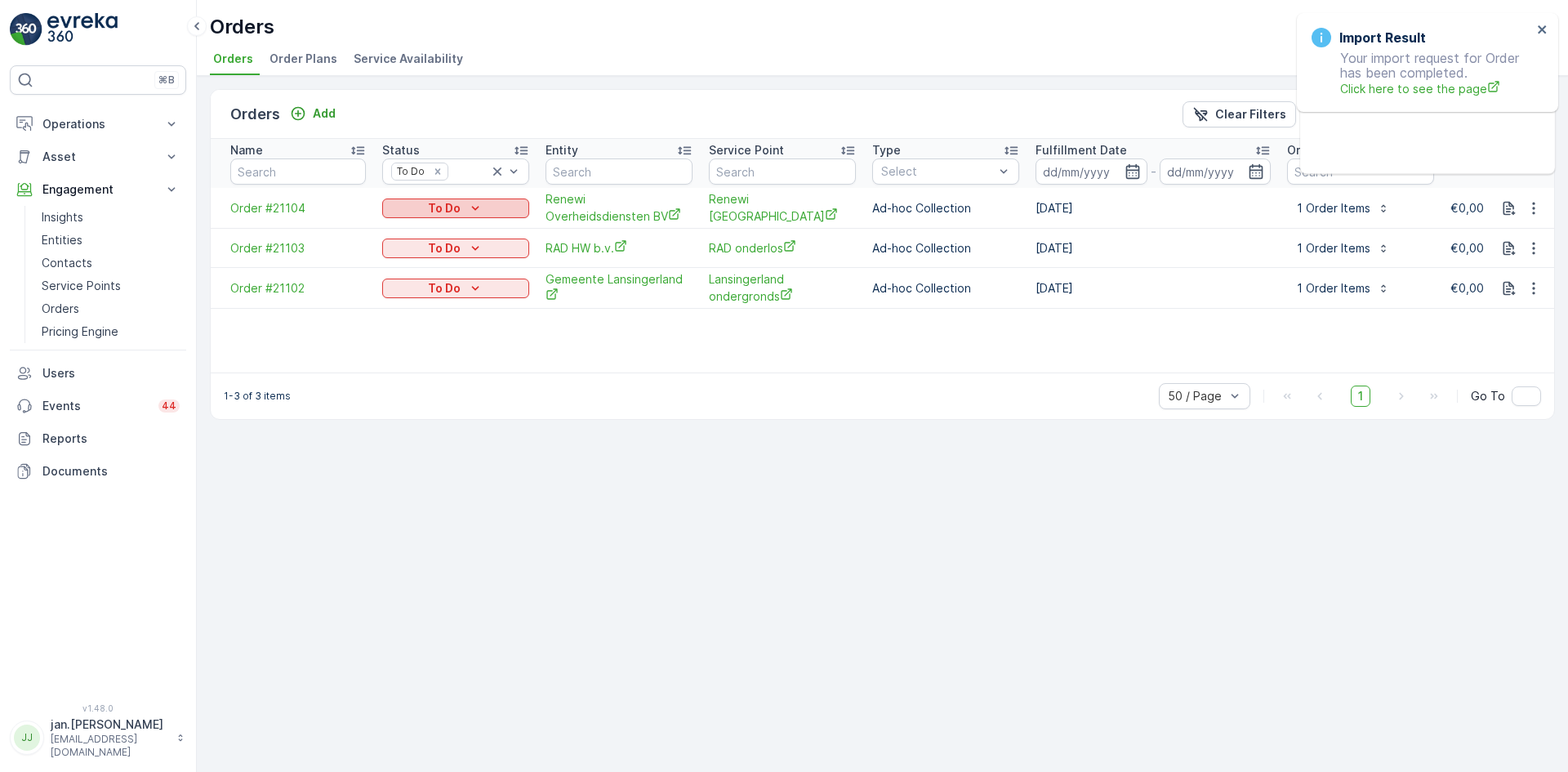
click at [457, 206] on p "To Do" at bounding box center [445, 208] width 33 height 17
click at [421, 226] on div "Done" at bounding box center [409, 233] width 46 height 23
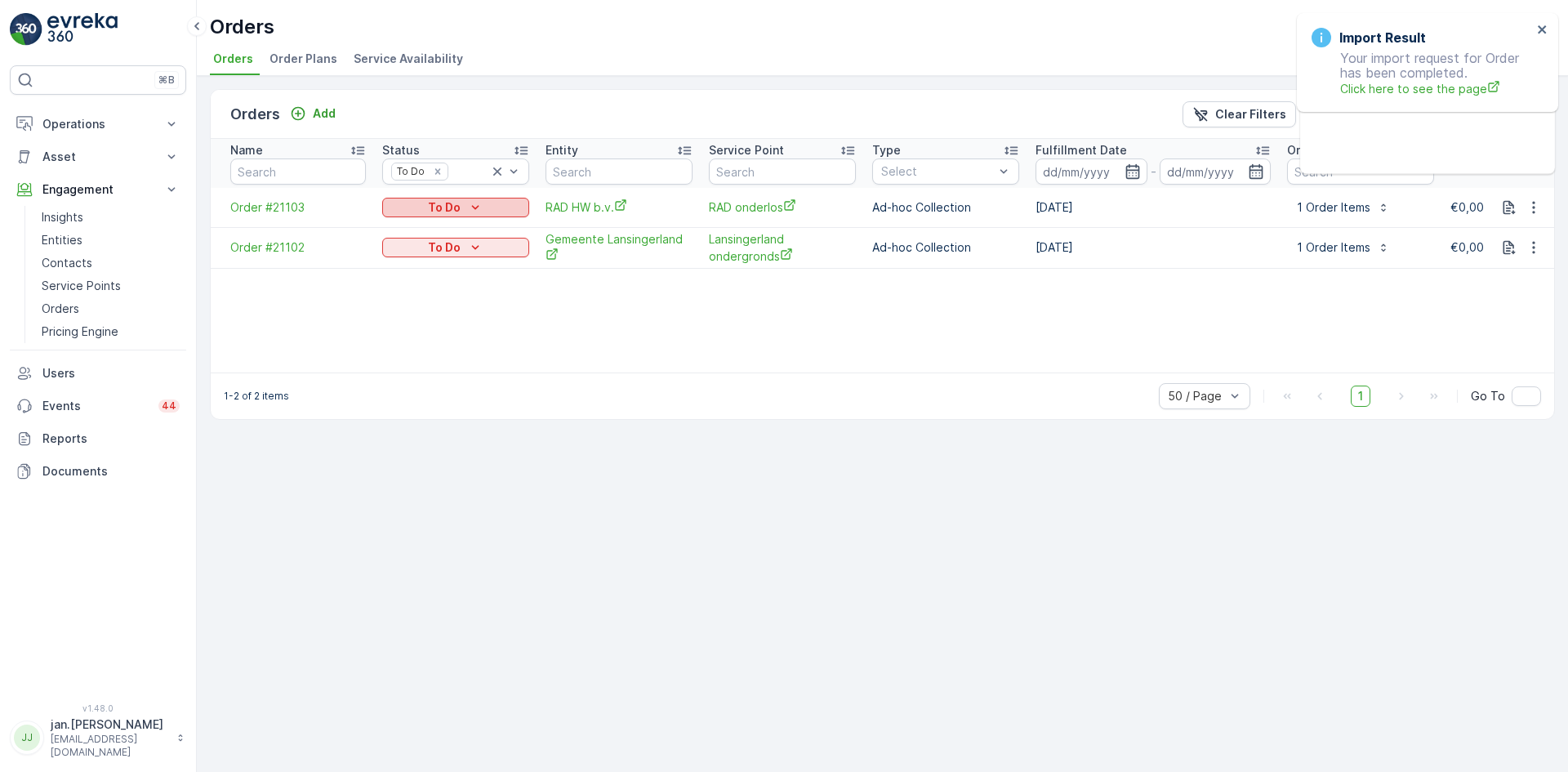
click at [460, 205] on p "To Do" at bounding box center [445, 207] width 33 height 17
click at [409, 226] on span "Done" at bounding box center [407, 232] width 30 height 17
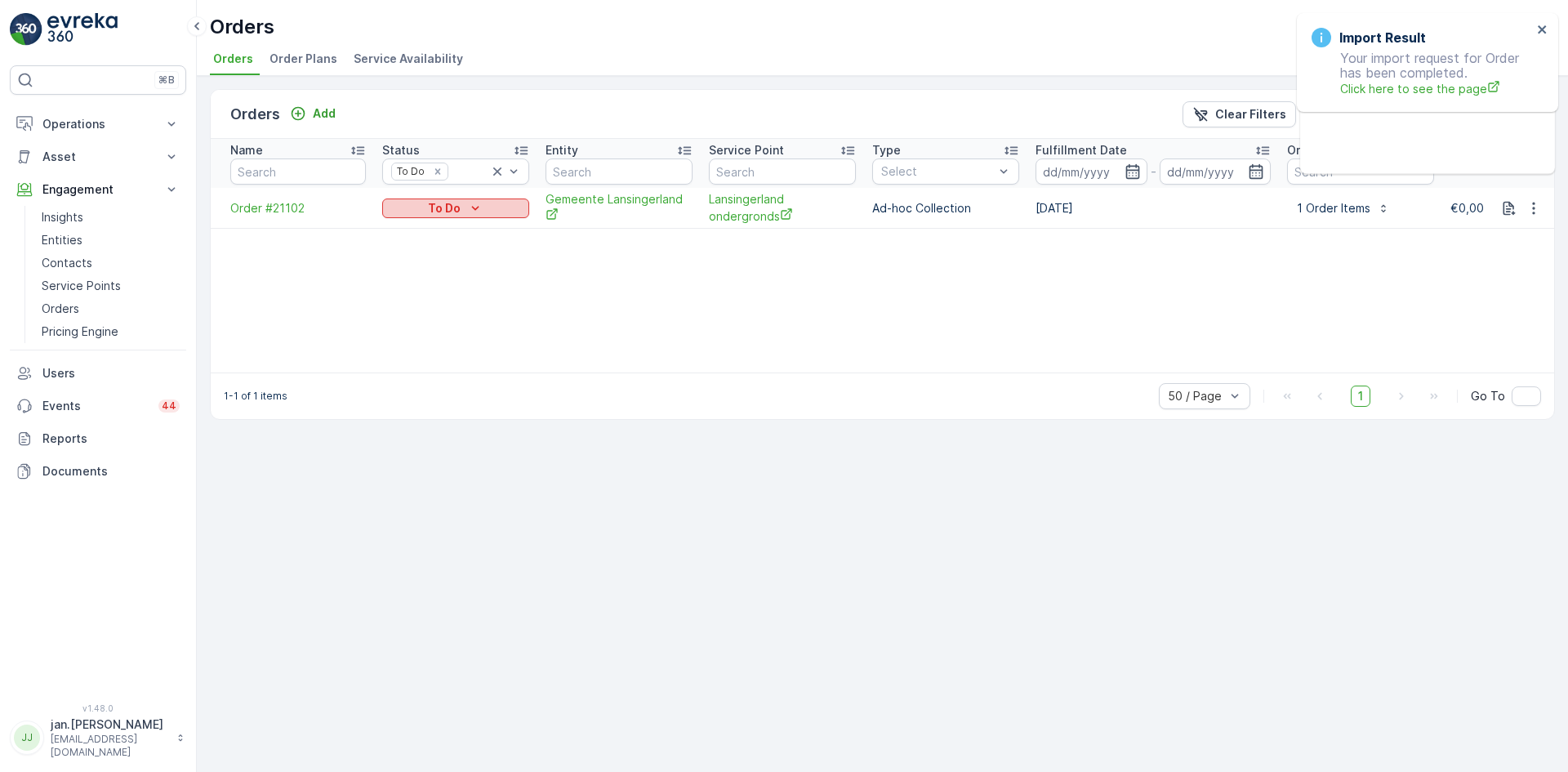
click at [462, 206] on div "To Do" at bounding box center [456, 208] width 134 height 17
click at [403, 236] on span "Done" at bounding box center [407, 233] width 30 height 17
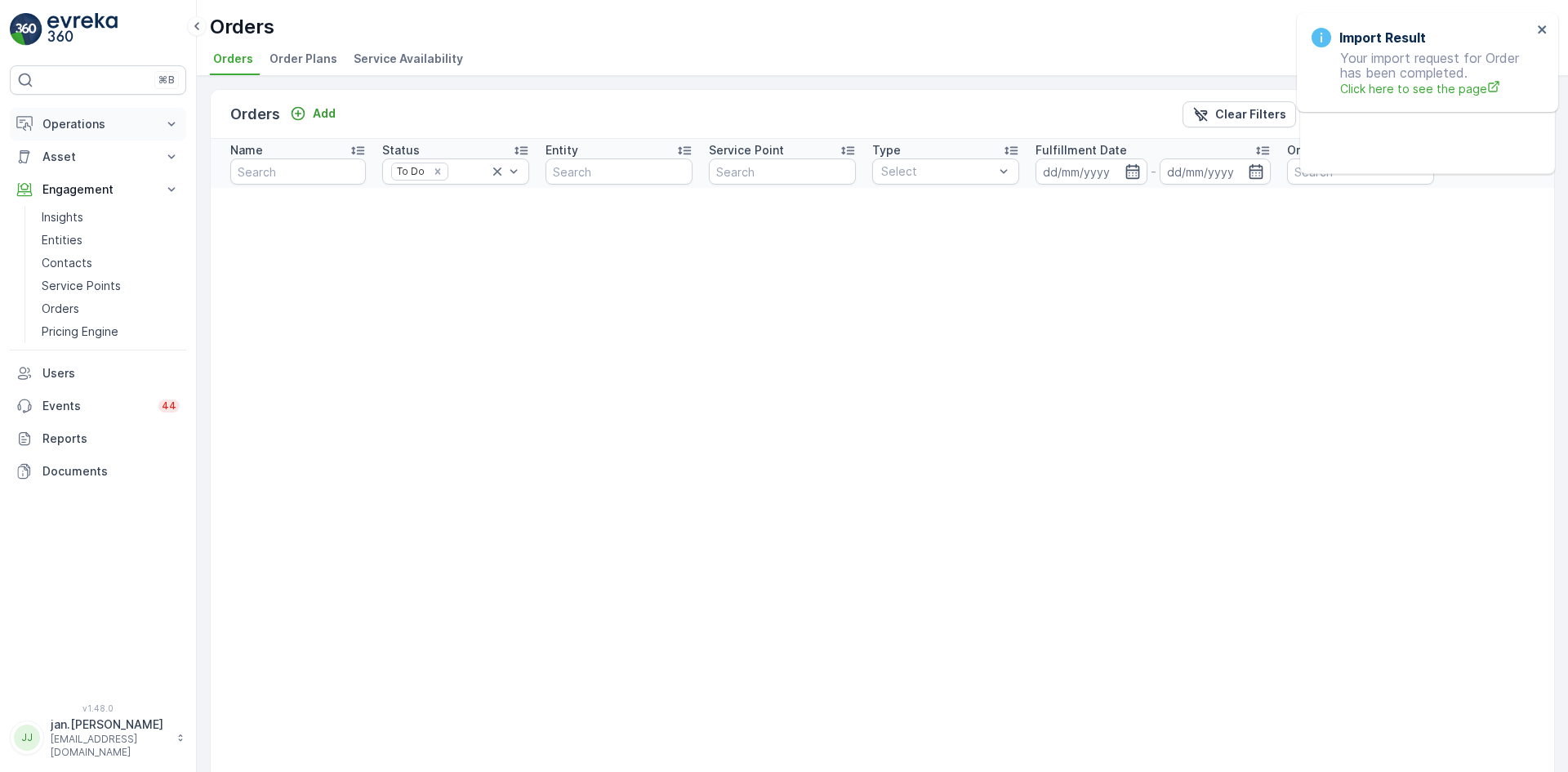
click at [99, 130] on p "Operations" at bounding box center [97, 125] width 111 height 17
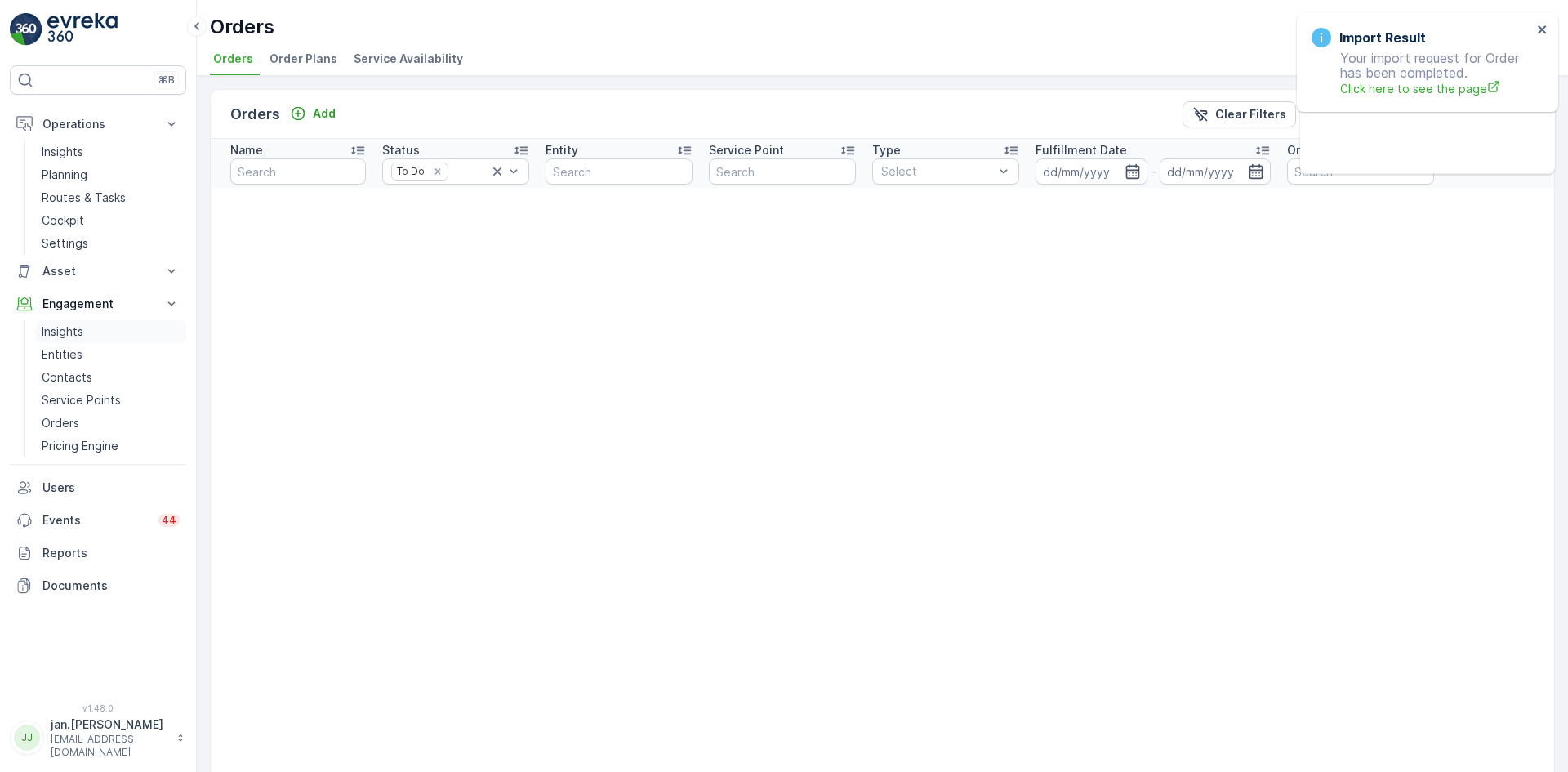
click at [74, 334] on p "Insights" at bounding box center [62, 332] width 41 height 17
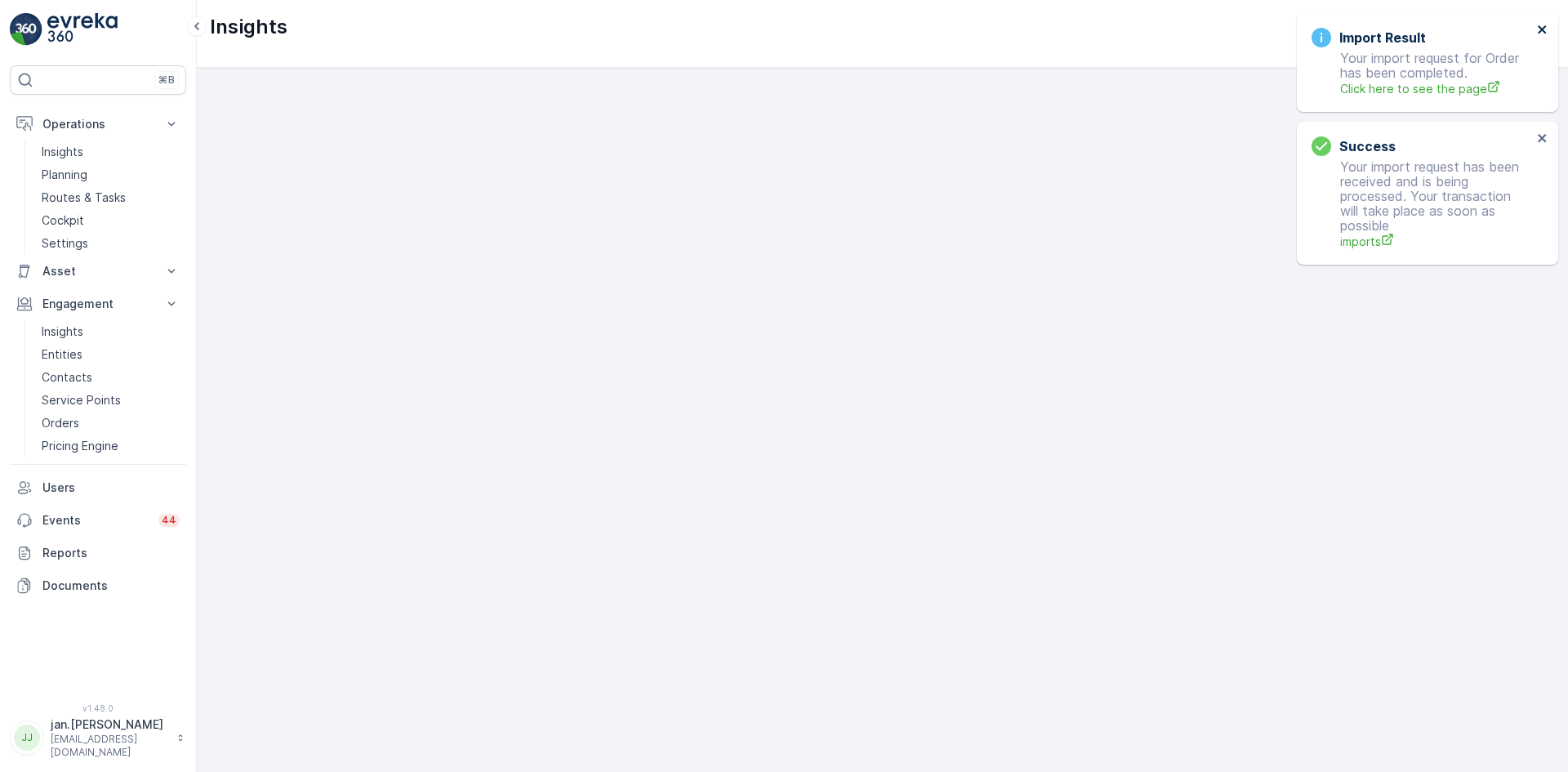
click at [1542, 30] on icon "close" at bounding box center [1542, 30] width 8 height 8
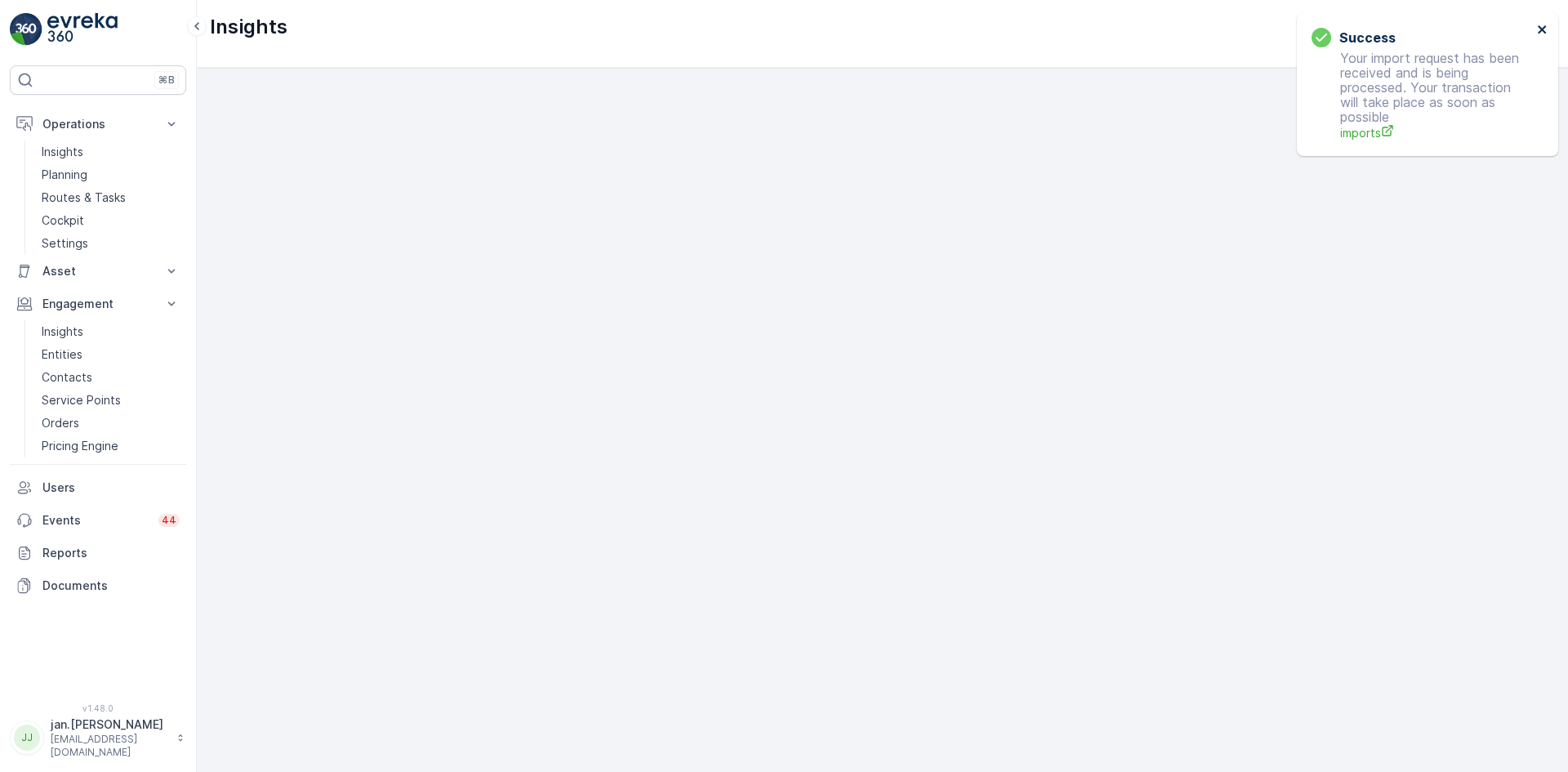
click at [1540, 32] on icon "close" at bounding box center [1542, 30] width 8 height 8
